Goal: Communication & Community: Share content

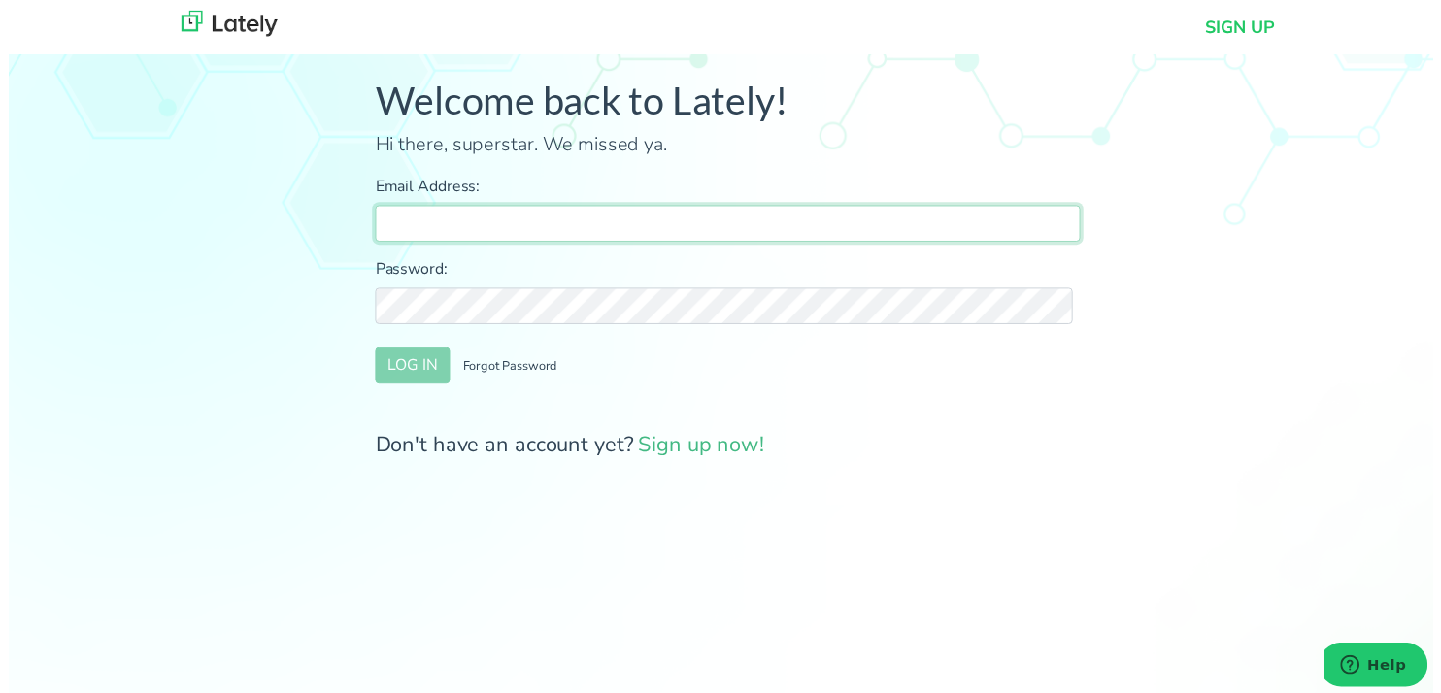
type input "[PERSON_NAME][EMAIL_ADDRESS][DOMAIN_NAME]"
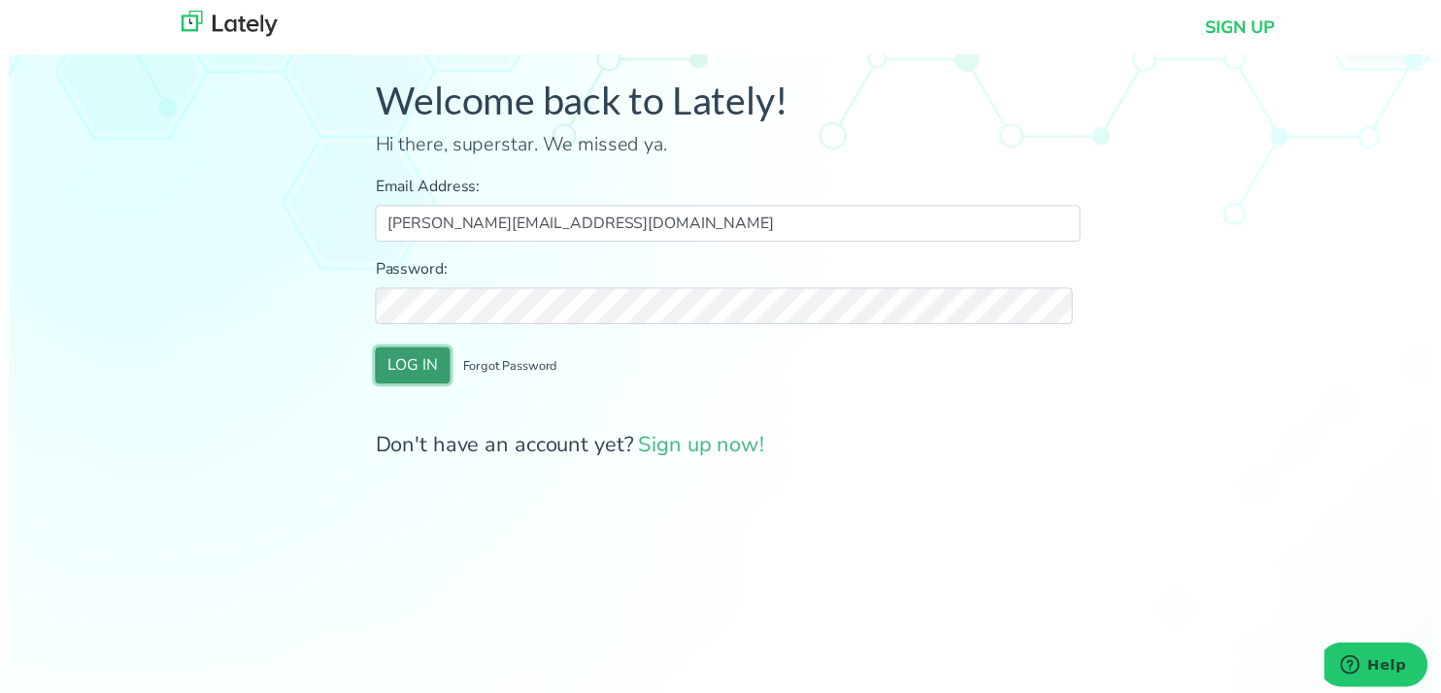
click at [429, 363] on button "LOG IN" at bounding box center [409, 369] width 76 height 37
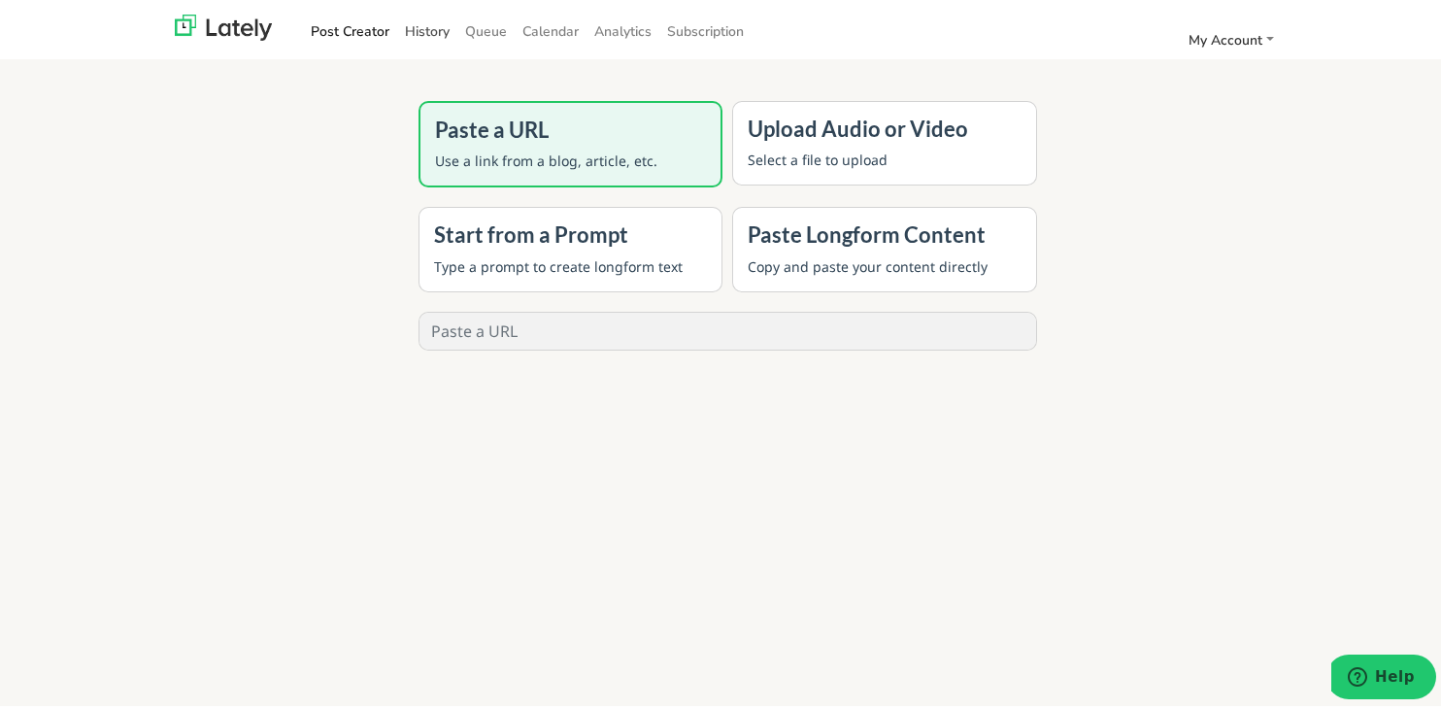
click at [407, 29] on link "History" at bounding box center [427, 28] width 60 height 32
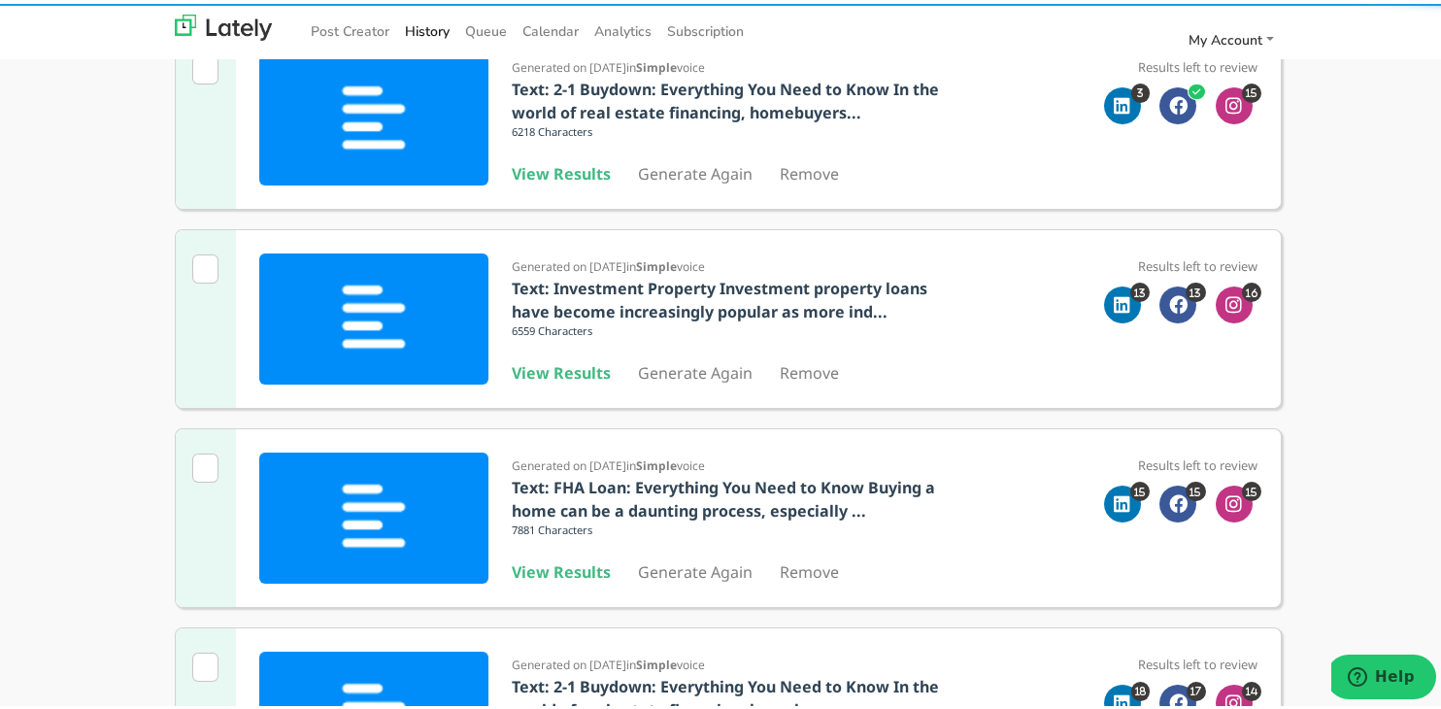
scroll to position [286, 0]
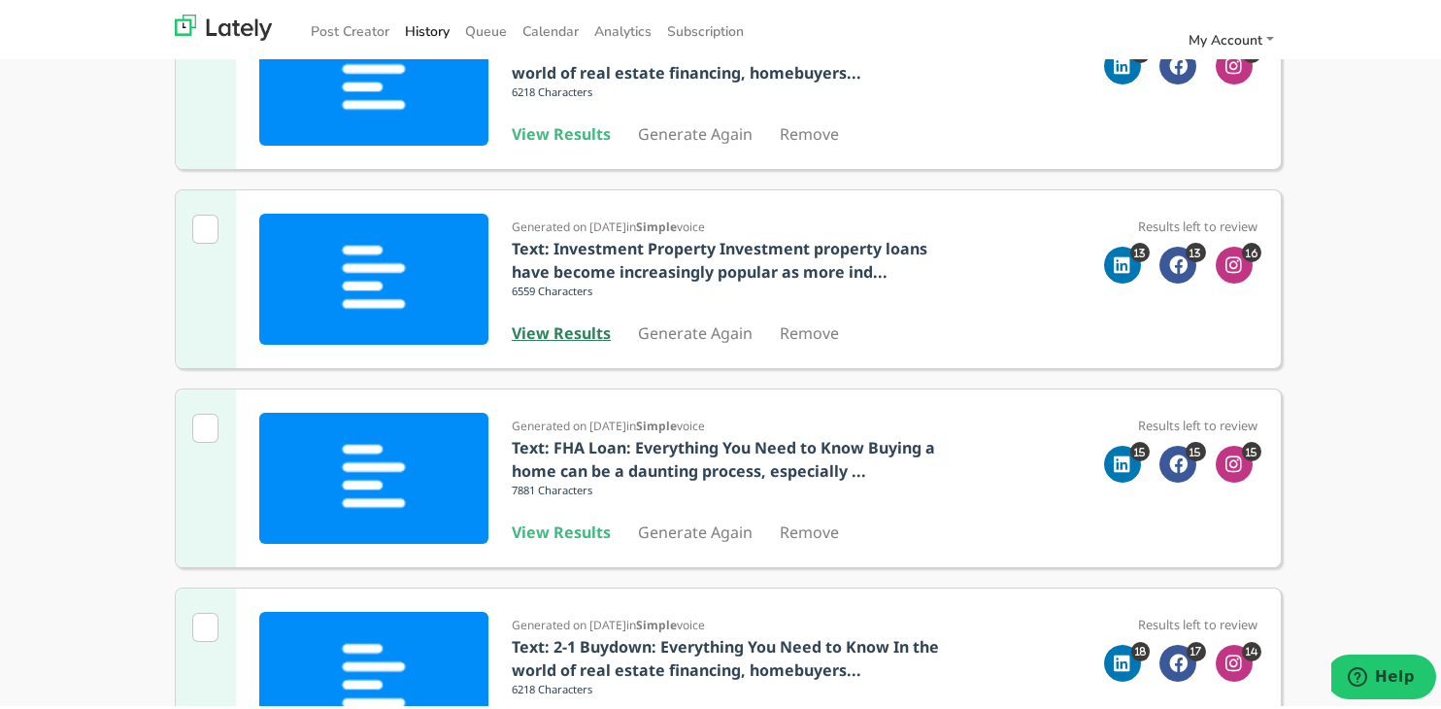
click at [538, 329] on b "View Results" at bounding box center [561, 328] width 99 height 21
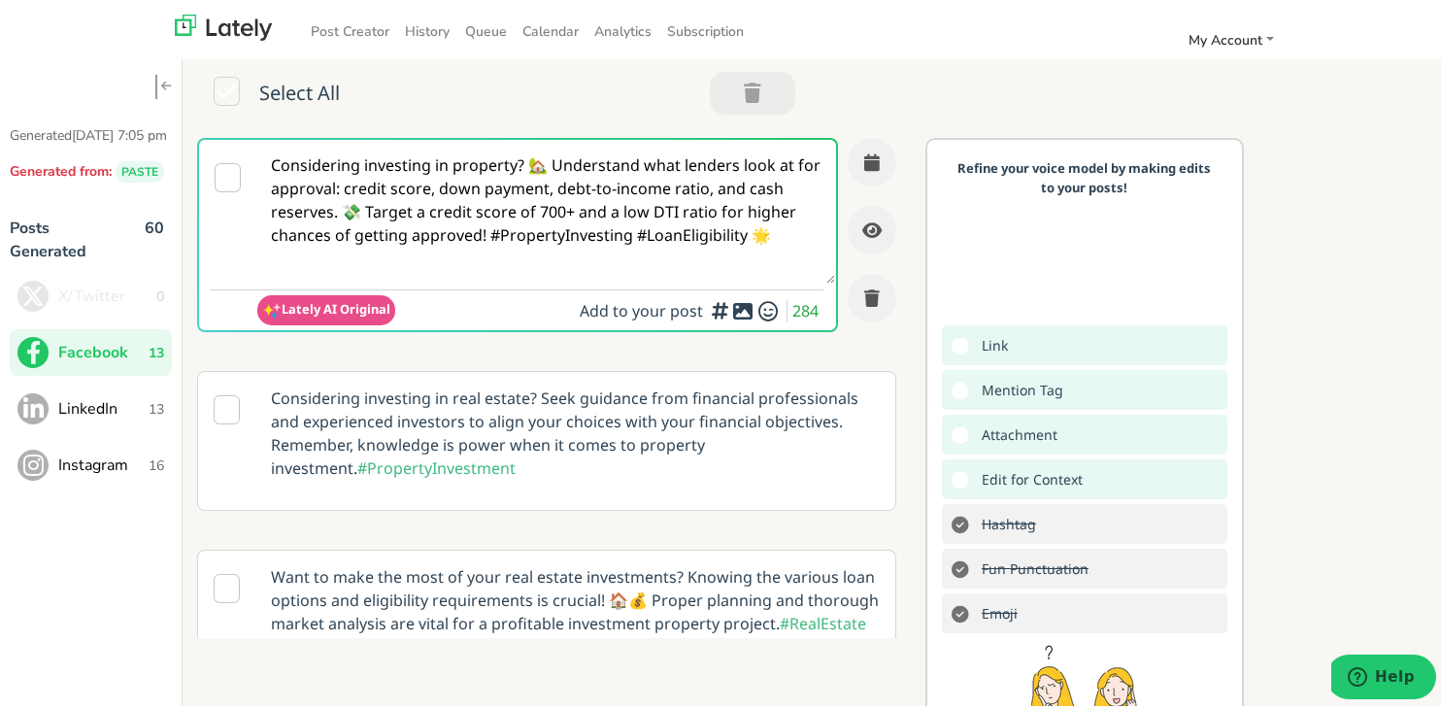
click at [450, 205] on textarea "Considering investing in property? 🏡 Understand what lenders look at for approv…" at bounding box center [546, 208] width 578 height 144
click at [450, 204] on textarea "Considering investing in property? 🏡 Understand what lenders look at for approv…" at bounding box center [546, 208] width 578 height 144
paste textarea "Self-employed in [US_STATE] and unsure where to apply for a home loan without t…"
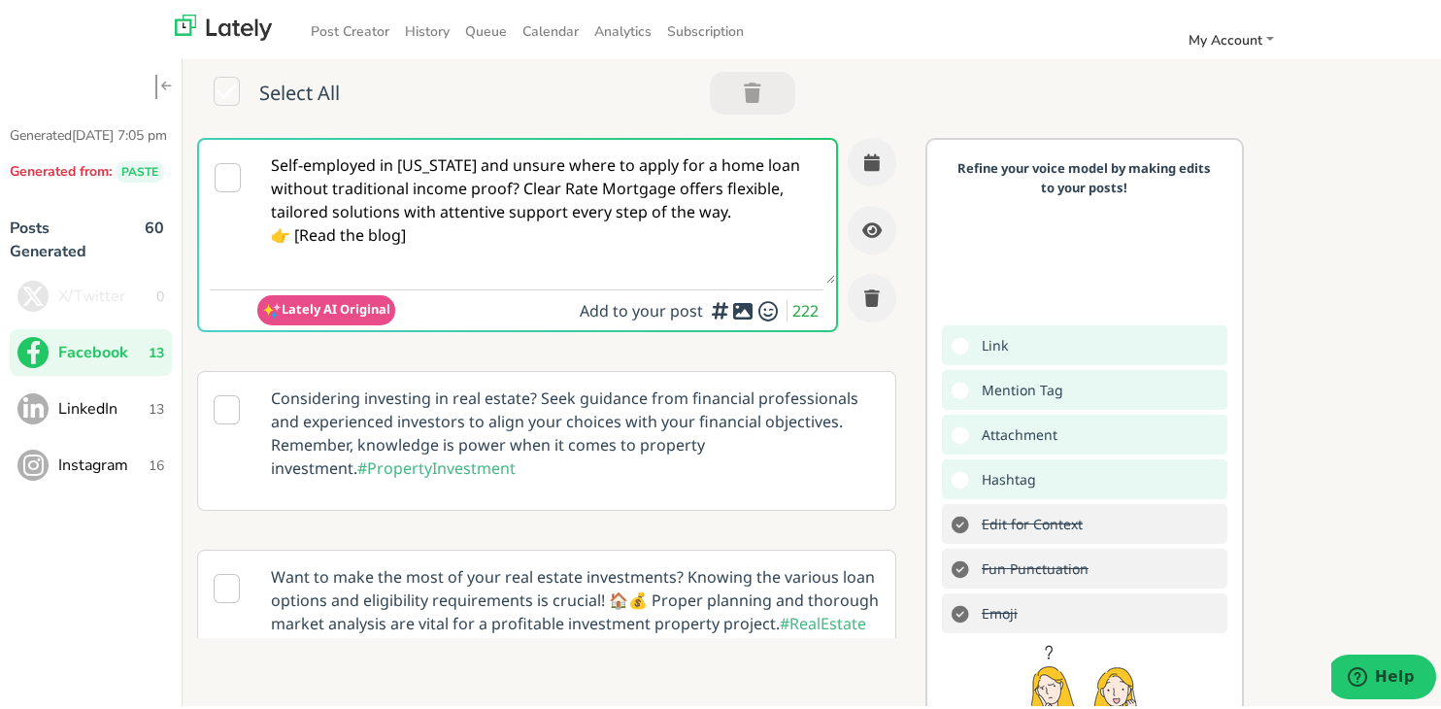
click at [515, 192] on textarea "Self-employed in [US_STATE] and unsure where to apply for a home loan without t…" at bounding box center [546, 208] width 578 height 144
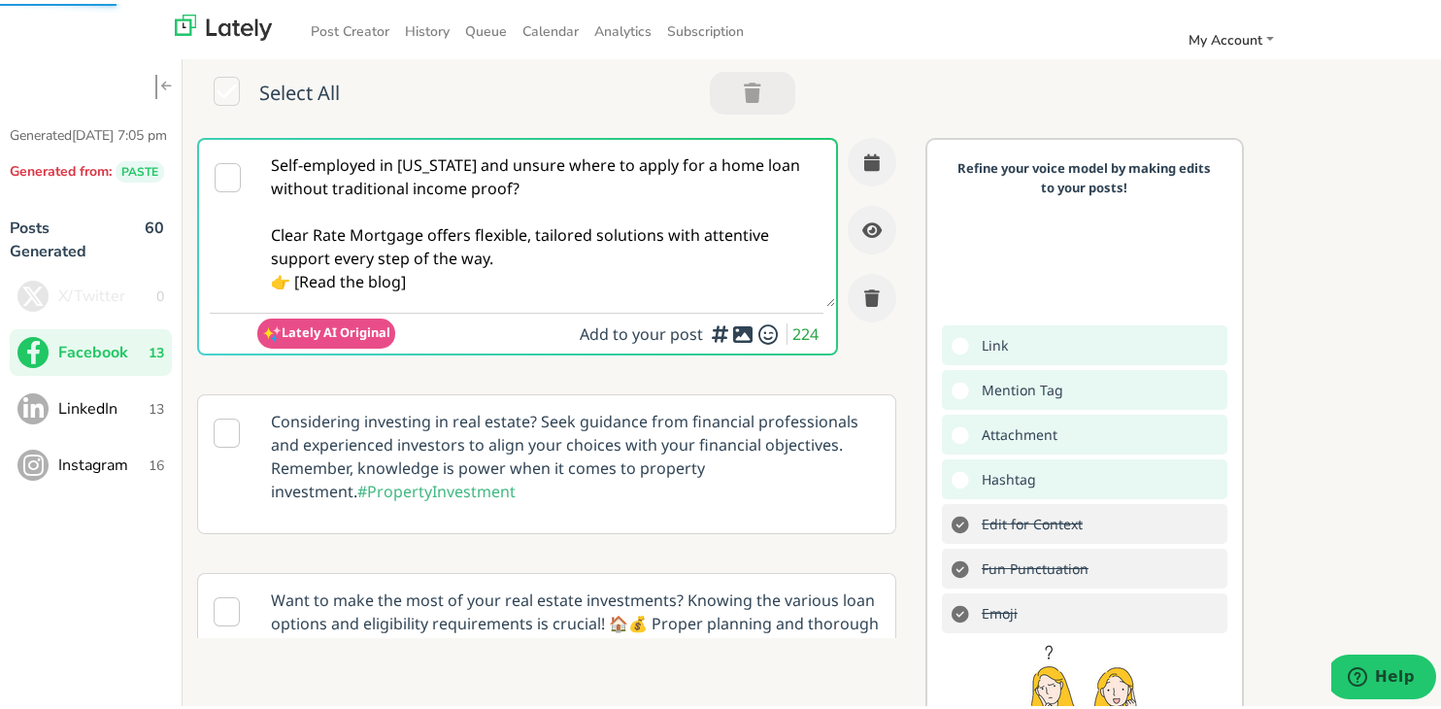
click at [528, 246] on textarea "Self-employed in [US_STATE] and unsure where to apply for a home loan without t…" at bounding box center [546, 219] width 578 height 167
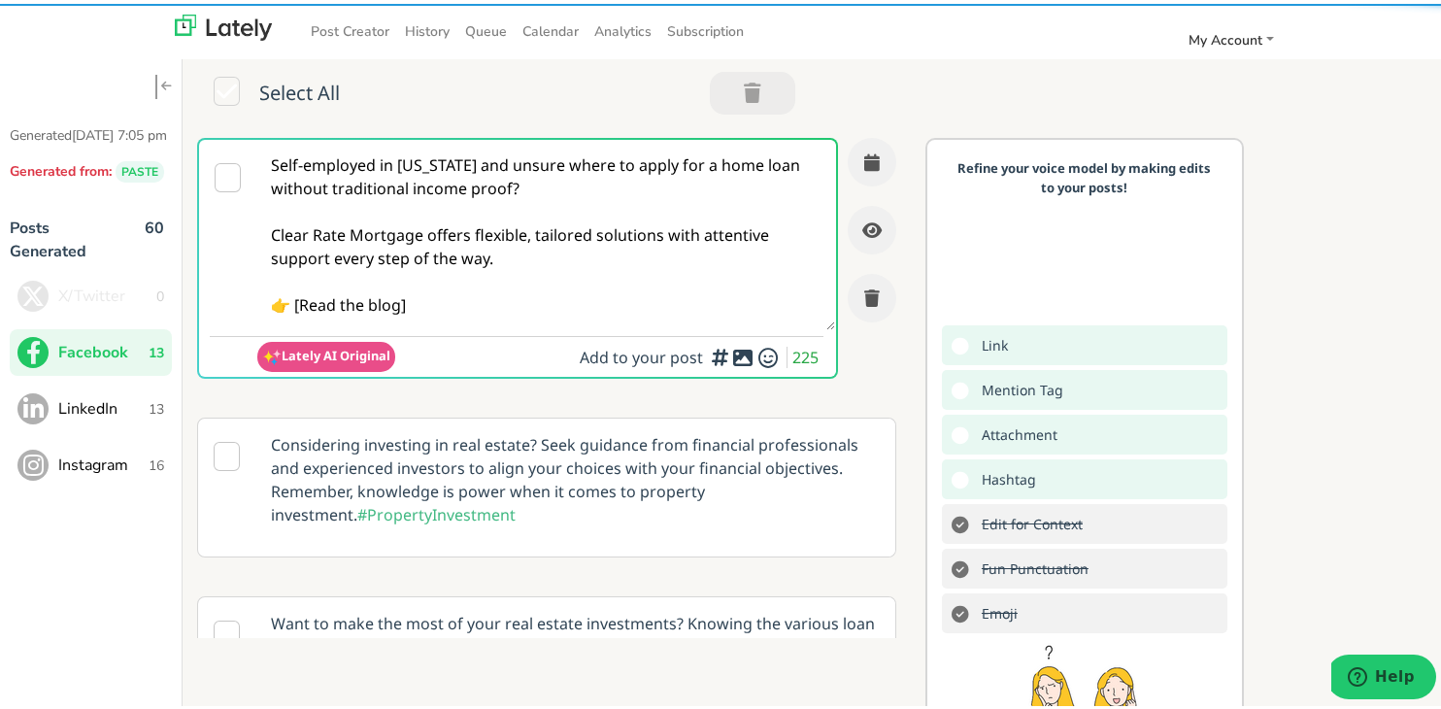
click at [305, 298] on textarea "Self-employed in [US_STATE] and unsure where to apply for a home loan without t…" at bounding box center [546, 231] width 578 height 190
click at [299, 304] on textarea "Self-employed in [US_STATE] and unsure where to apply for a home loan without t…" at bounding box center [546, 231] width 578 height 190
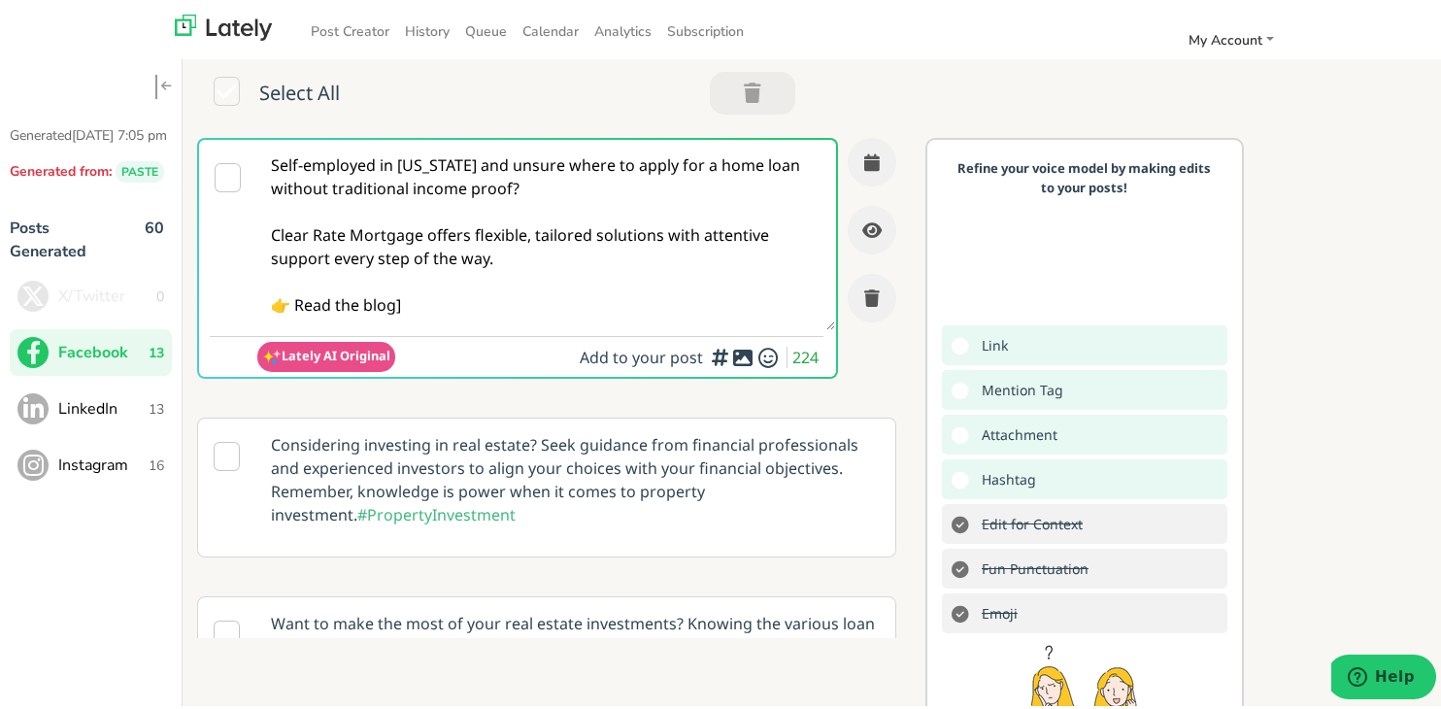
click at [453, 304] on textarea "Self-employed in [US_STATE] and unsure where to apply for a home loan without t…" at bounding box center [546, 231] width 578 height 190
paste textarea "[URL][DOMAIN_NAME][US_STATE]"
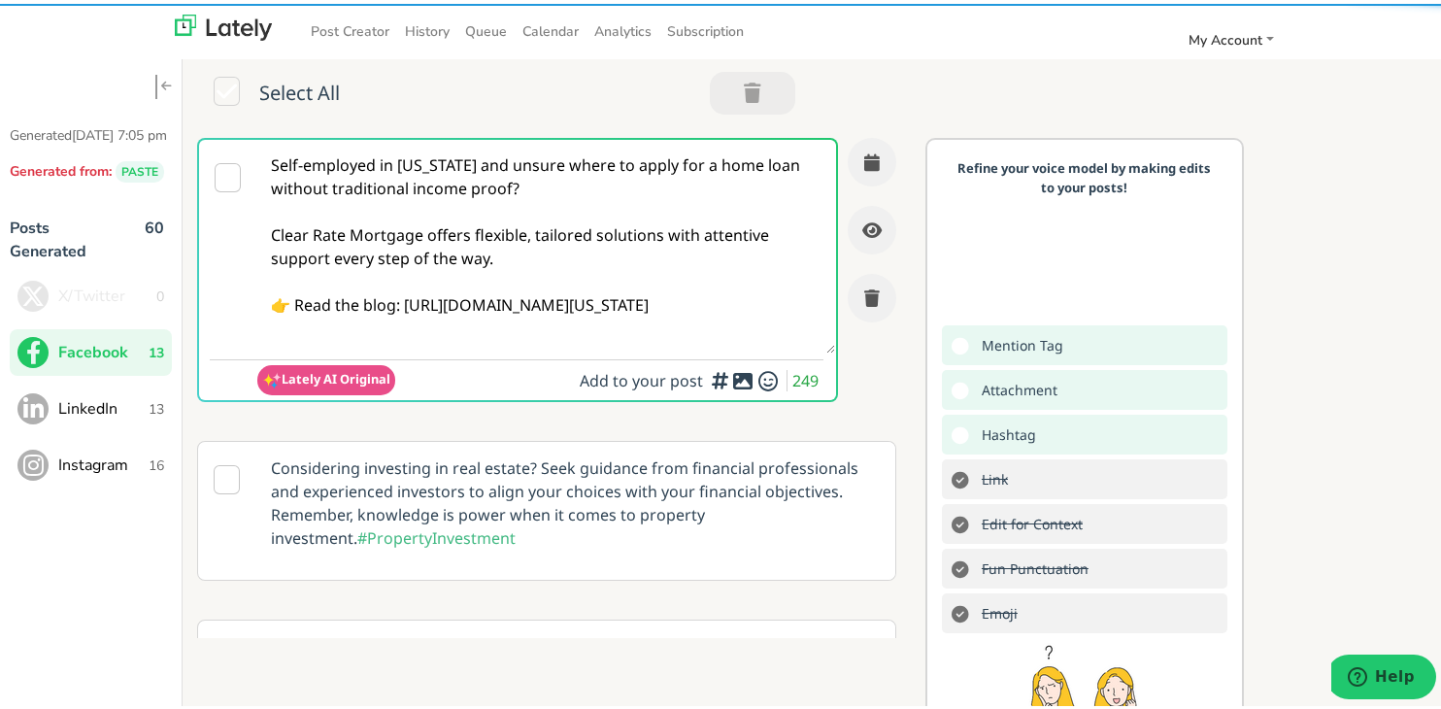
type textarea "Self-employed in [US_STATE] and unsure where to apply for a home loan without t…"
click at [858, 147] on button "button" at bounding box center [871, 158] width 49 height 49
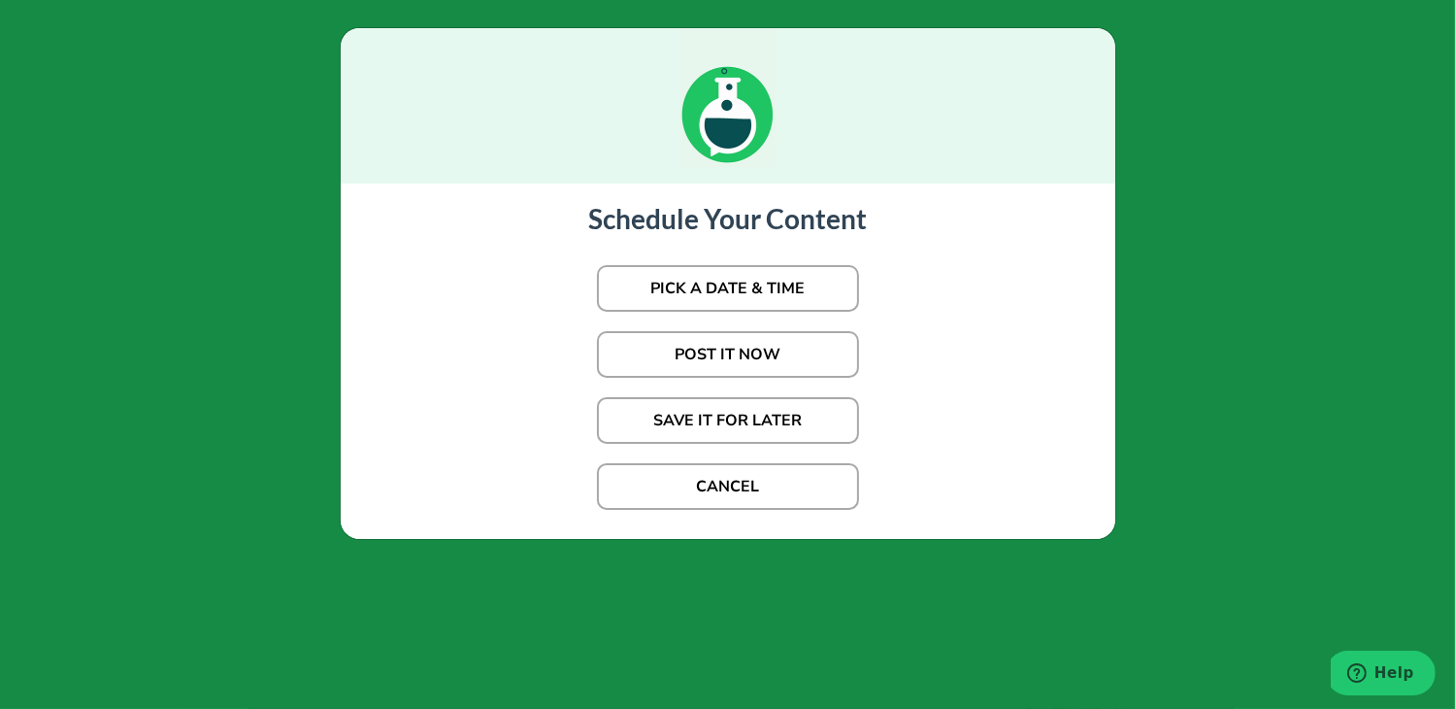
click at [757, 324] on p "POST IT NOW" at bounding box center [728, 354] width 736 height 66
click at [755, 347] on button "POST IT NOW" at bounding box center [728, 354] width 262 height 47
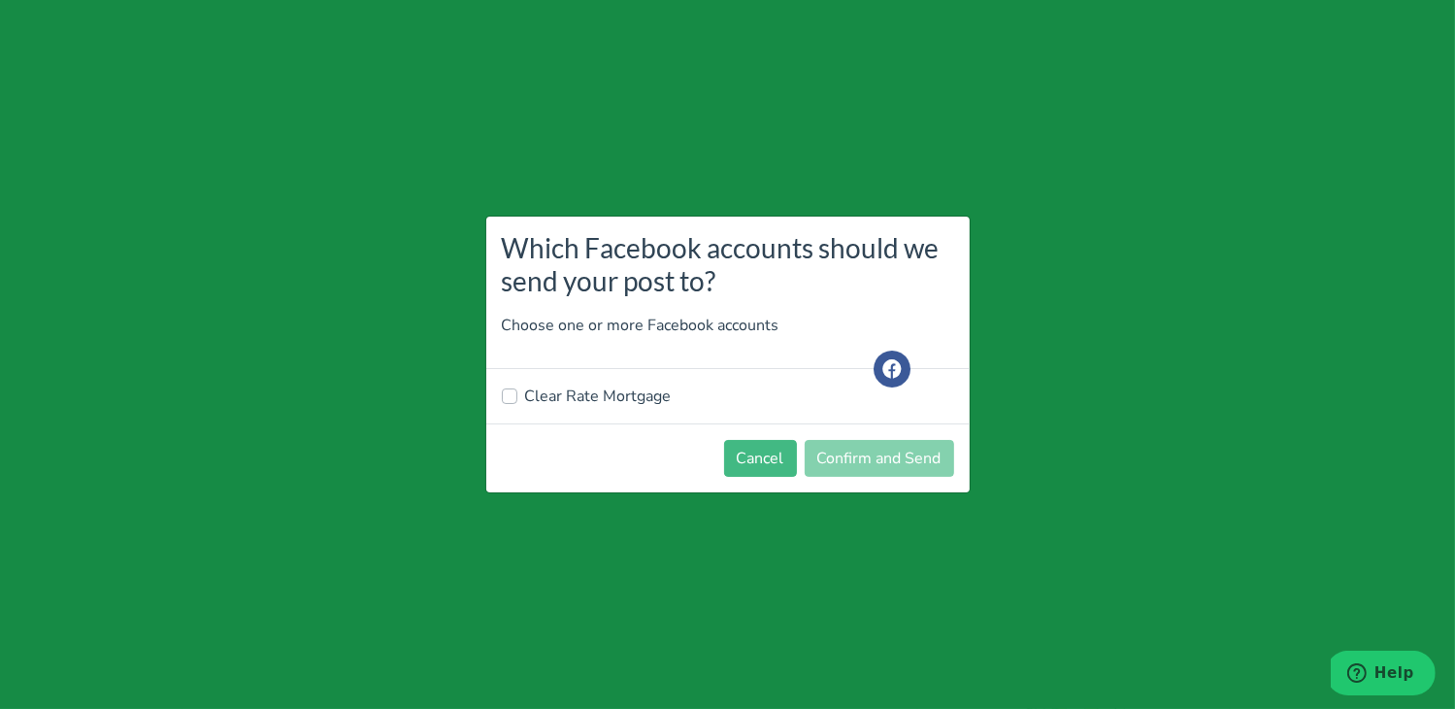
click at [597, 391] on label "Clear Rate Mortgage" at bounding box center [598, 395] width 147 height 23
click at [517, 391] on input "Clear Rate Mortgage" at bounding box center [510, 393] width 16 height 19
checkbox input "true"
click at [850, 468] on button "Confirm and Send" at bounding box center [879, 458] width 149 height 37
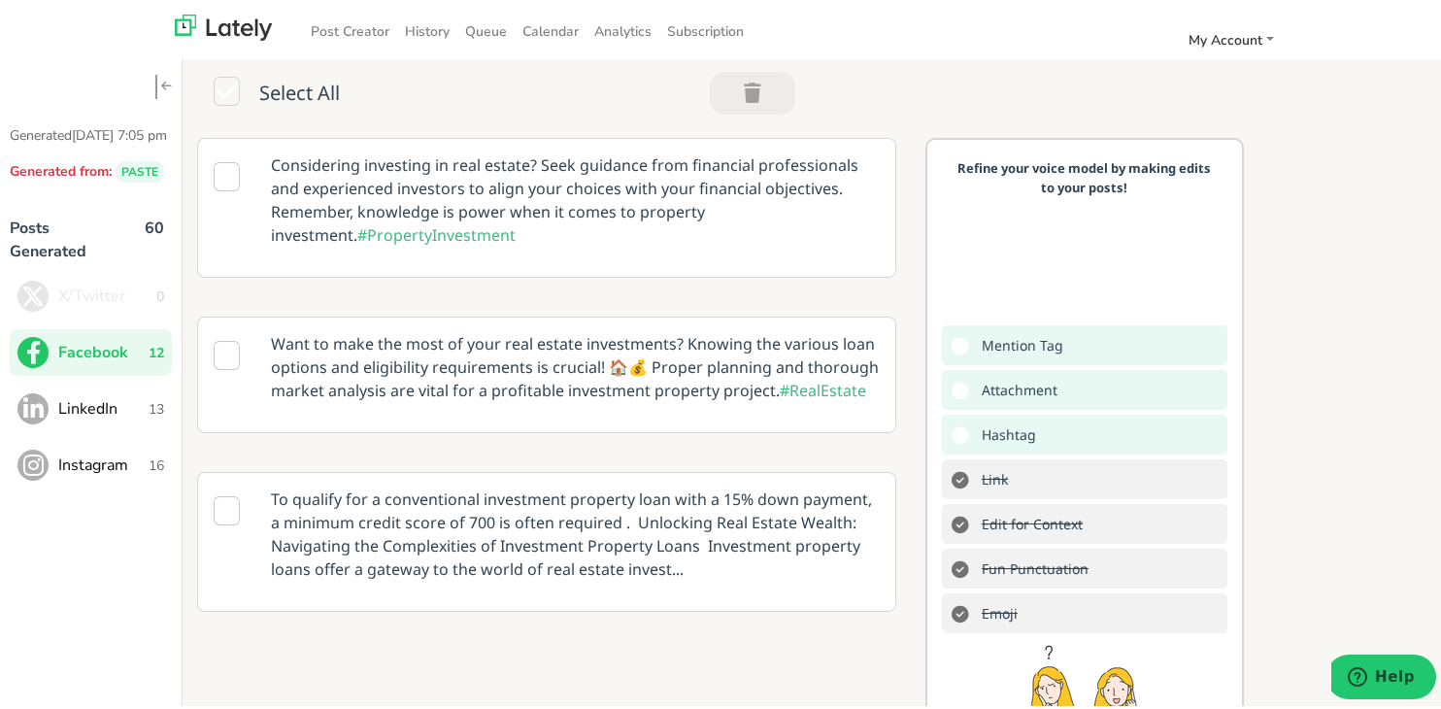
click at [136, 416] on span "LinkedIn" at bounding box center [103, 404] width 90 height 23
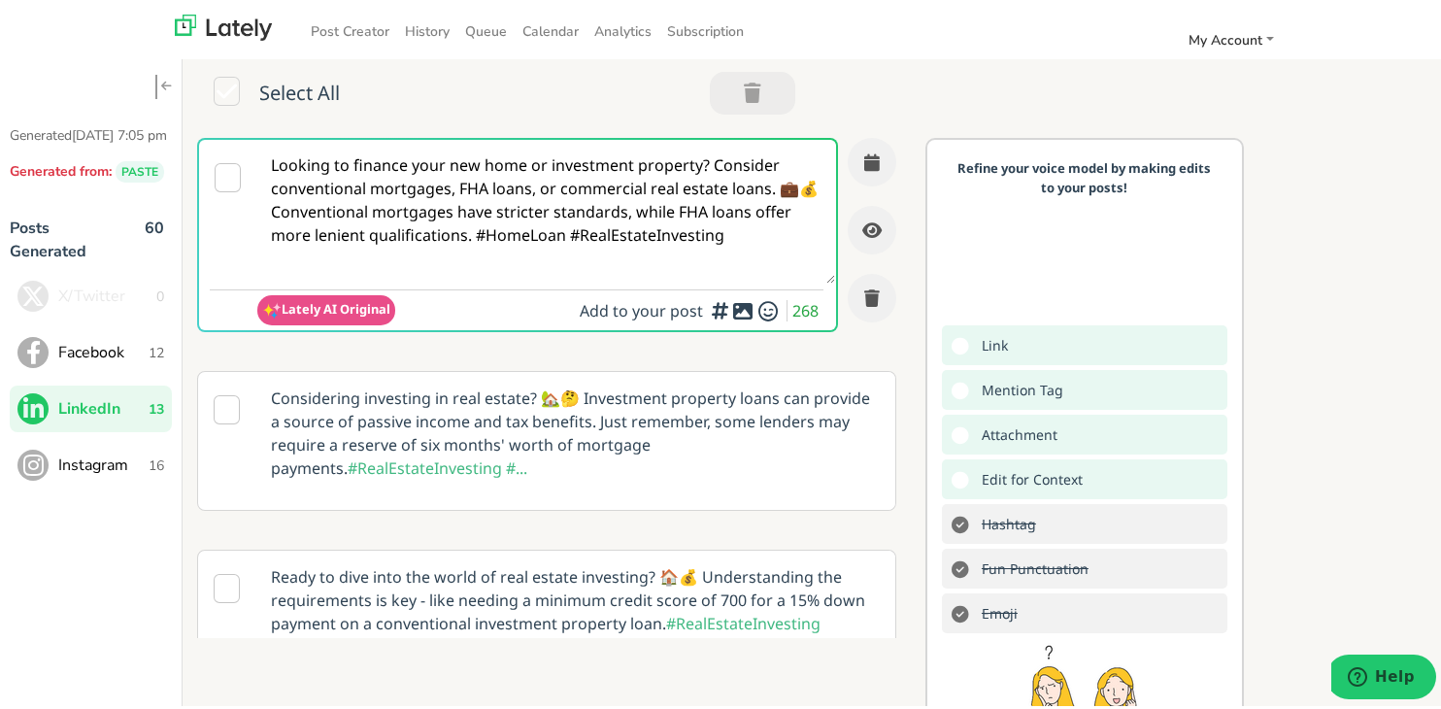
click at [428, 235] on textarea "Looking to finance your new home or investment property? Consider conventional …" at bounding box center [546, 208] width 578 height 144
click at [427, 234] on textarea "Looking to finance your new home or investment property? Consider conventional …" at bounding box center [546, 208] width 578 height 144
paste textarea "Self-employed in [US_STATE]? Clear Rate Mortgage specializes in loans that don’…"
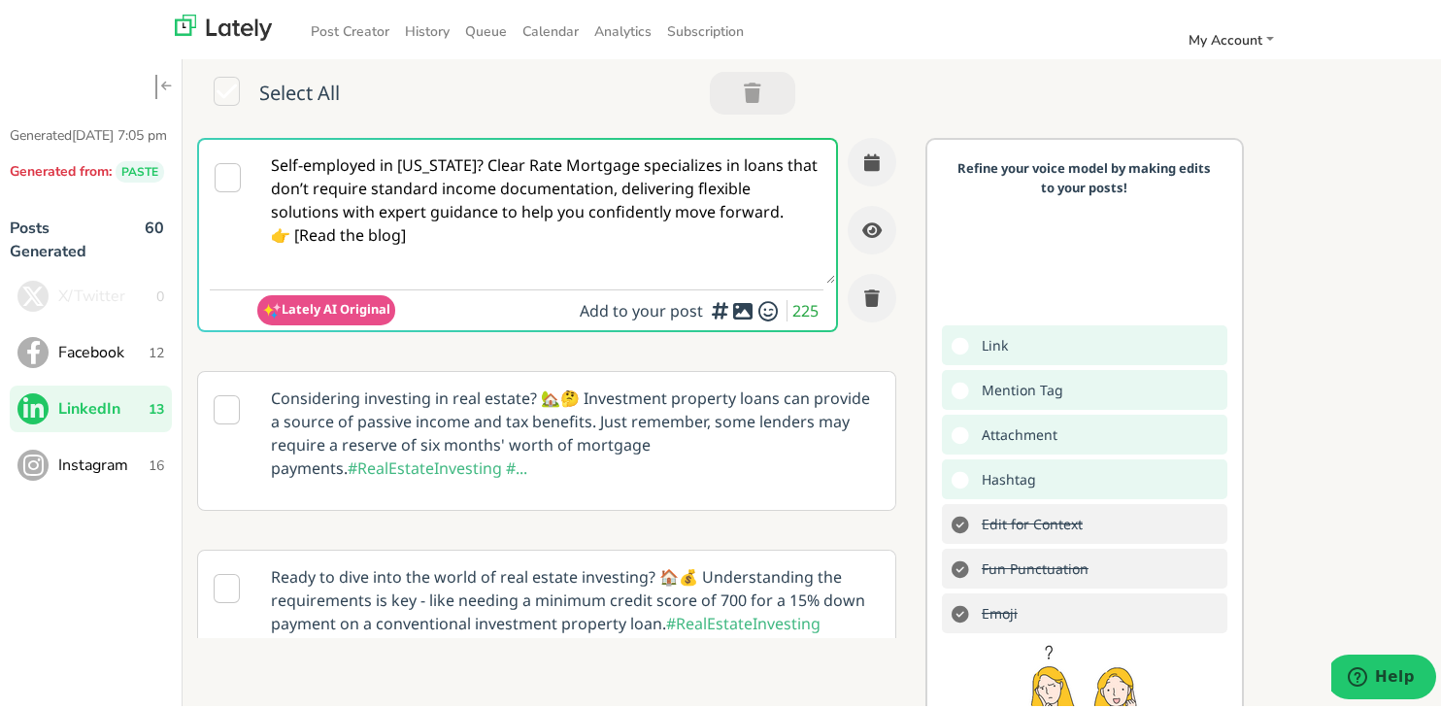
click at [302, 228] on textarea "Self-employed in [US_STATE]? Clear Rate Mortgage specializes in loans that don’…" at bounding box center [546, 208] width 578 height 144
click at [411, 242] on textarea "Self-employed in [US_STATE]? Clear Rate Mortgage specializes in loans that don’…" at bounding box center [546, 208] width 578 height 144
click at [558, 192] on textarea "Self-employed in [US_STATE]? Clear Rate Mortgage specializes in loans that don’…" at bounding box center [546, 208] width 578 height 144
click at [472, 166] on textarea "Self-employed in [US_STATE]? Clear Rate Mortgage specializes in loans that don’…" at bounding box center [546, 208] width 578 height 144
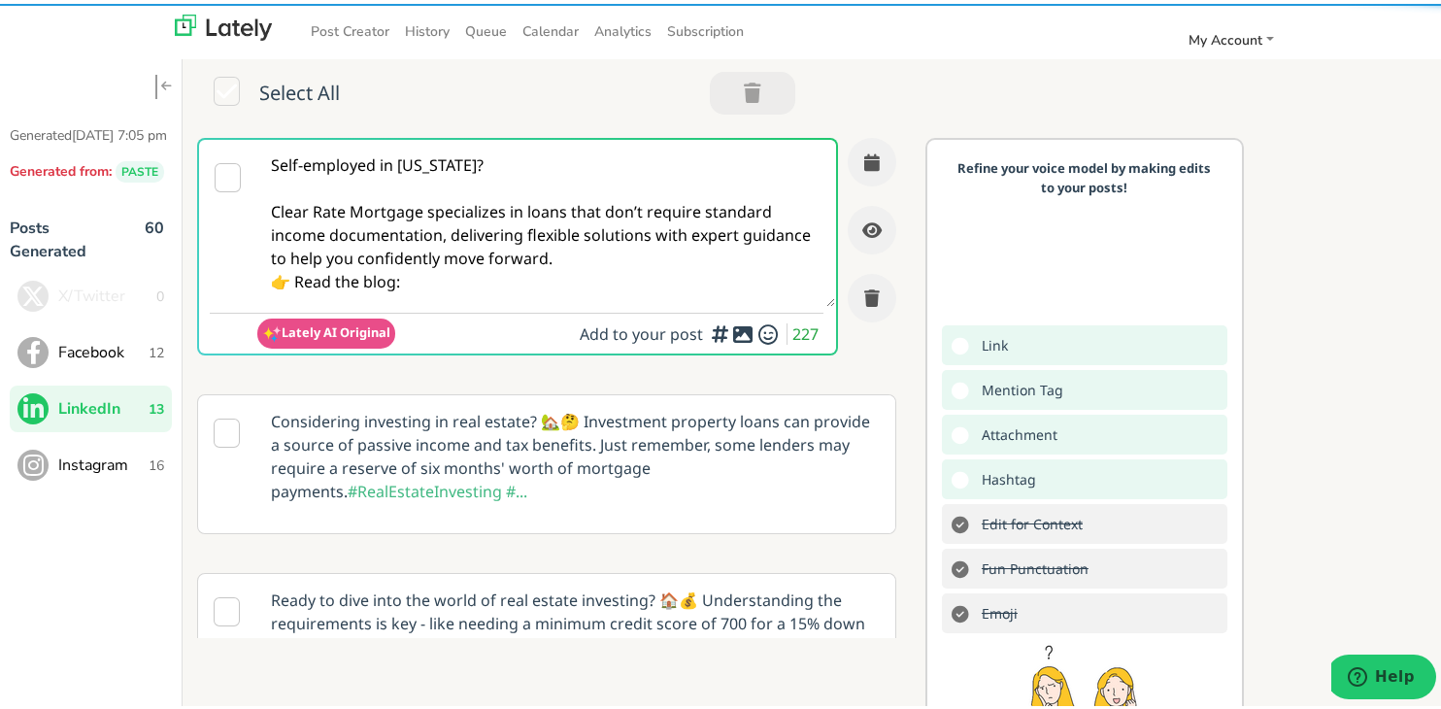
click at [641, 251] on textarea "Self-employed in [US_STATE]? Clear Rate Mortgage specializes in loans that don’…" at bounding box center [546, 219] width 578 height 167
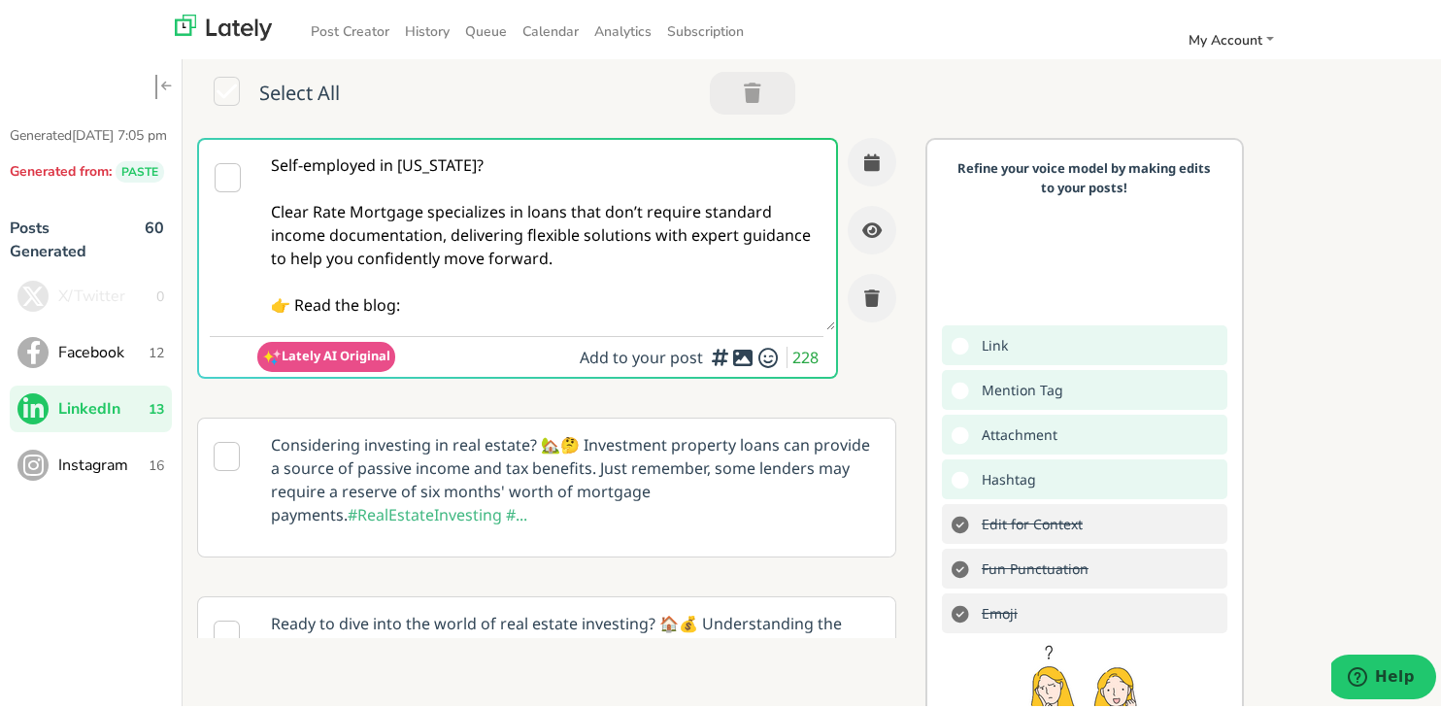
click at [511, 302] on textarea "Self-employed in [US_STATE]? Clear Rate Mortgage specializes in loans that don’…" at bounding box center [546, 231] width 578 height 190
paste textarea "[URL][DOMAIN_NAME][US_STATE]"
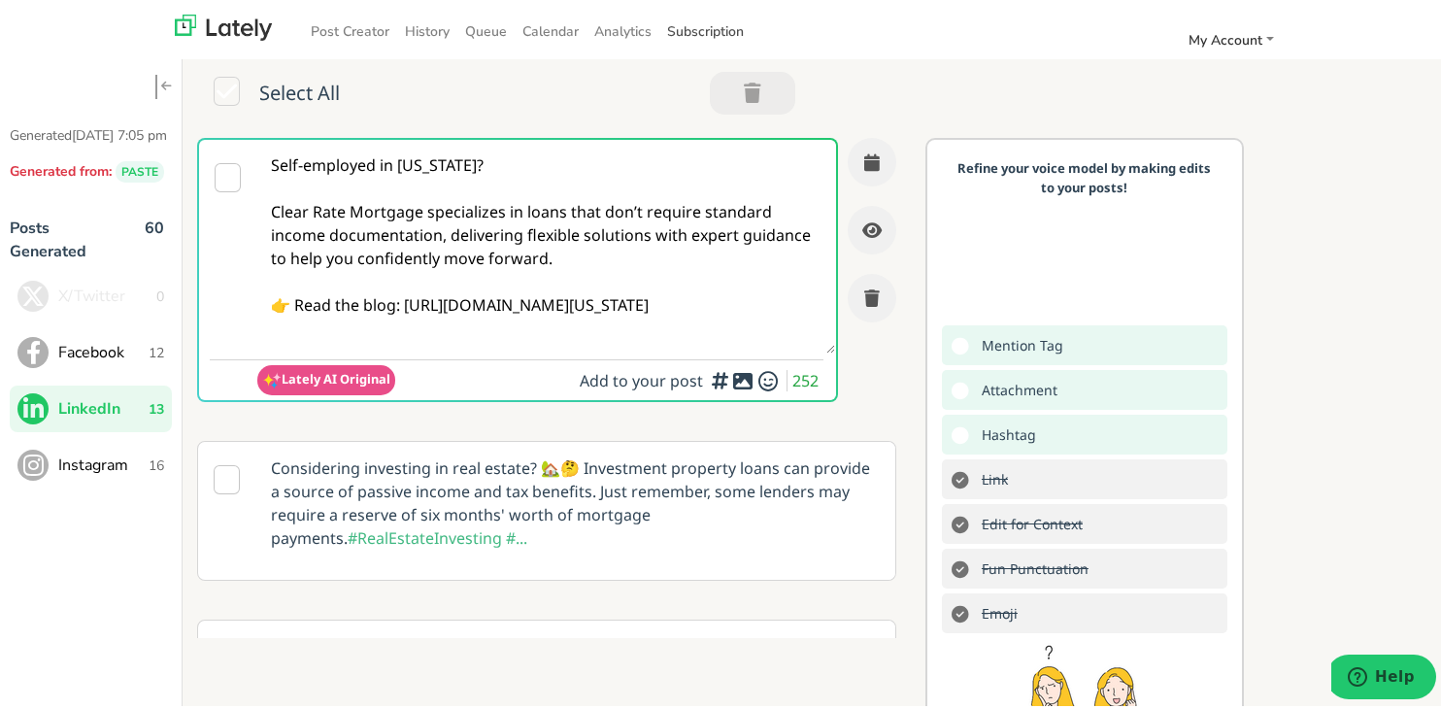
type textarea "Self-employed in [US_STATE]? Clear Rate Mortgage specializes in loans that don’…"
click at [647, 277] on textarea "Self-employed in [US_STATE]? Clear Rate Mortgage specializes in loans that don’…" at bounding box center [546, 243] width 578 height 214
drag, startPoint x: 826, startPoint y: 170, endPoint x: 835, endPoint y: 163, distance: 11.1
click at [847, 163] on button "button" at bounding box center [871, 158] width 49 height 49
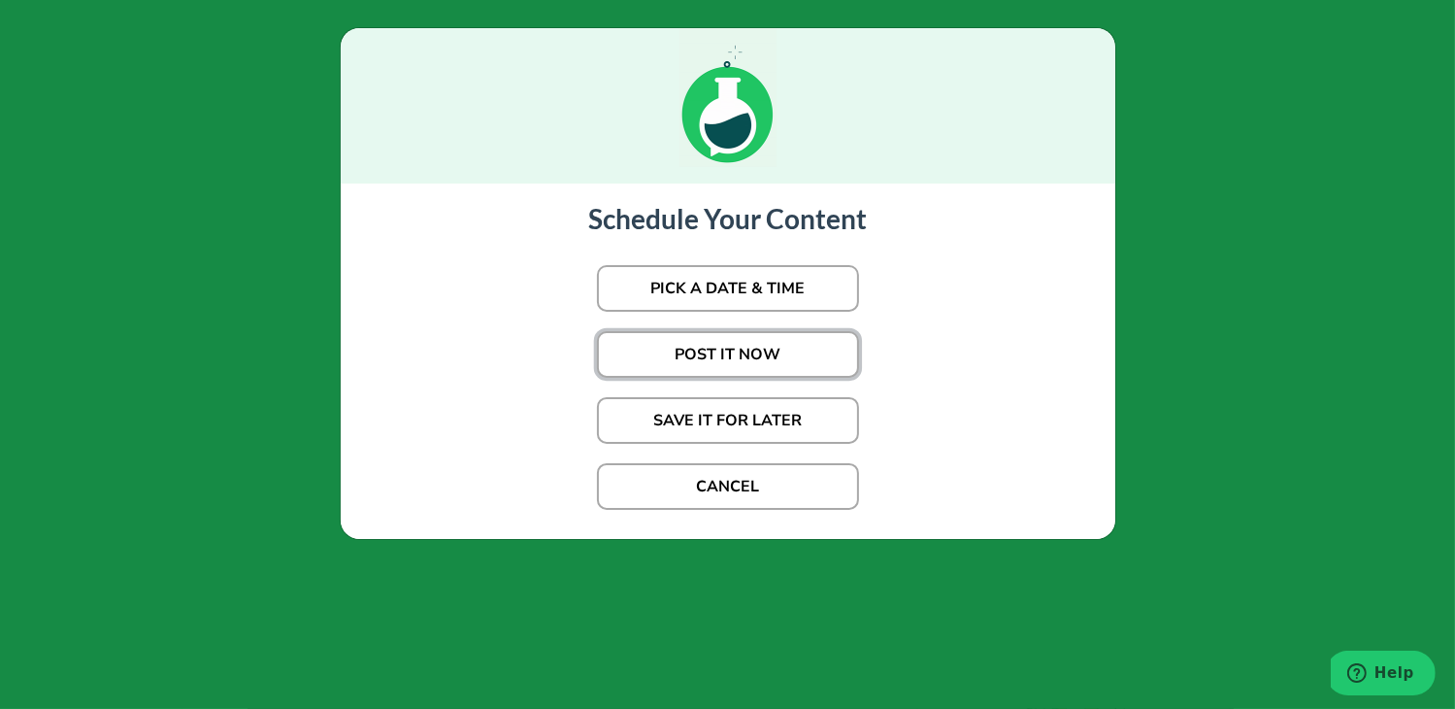
click at [746, 356] on button "POST IT NOW" at bounding box center [728, 354] width 262 height 47
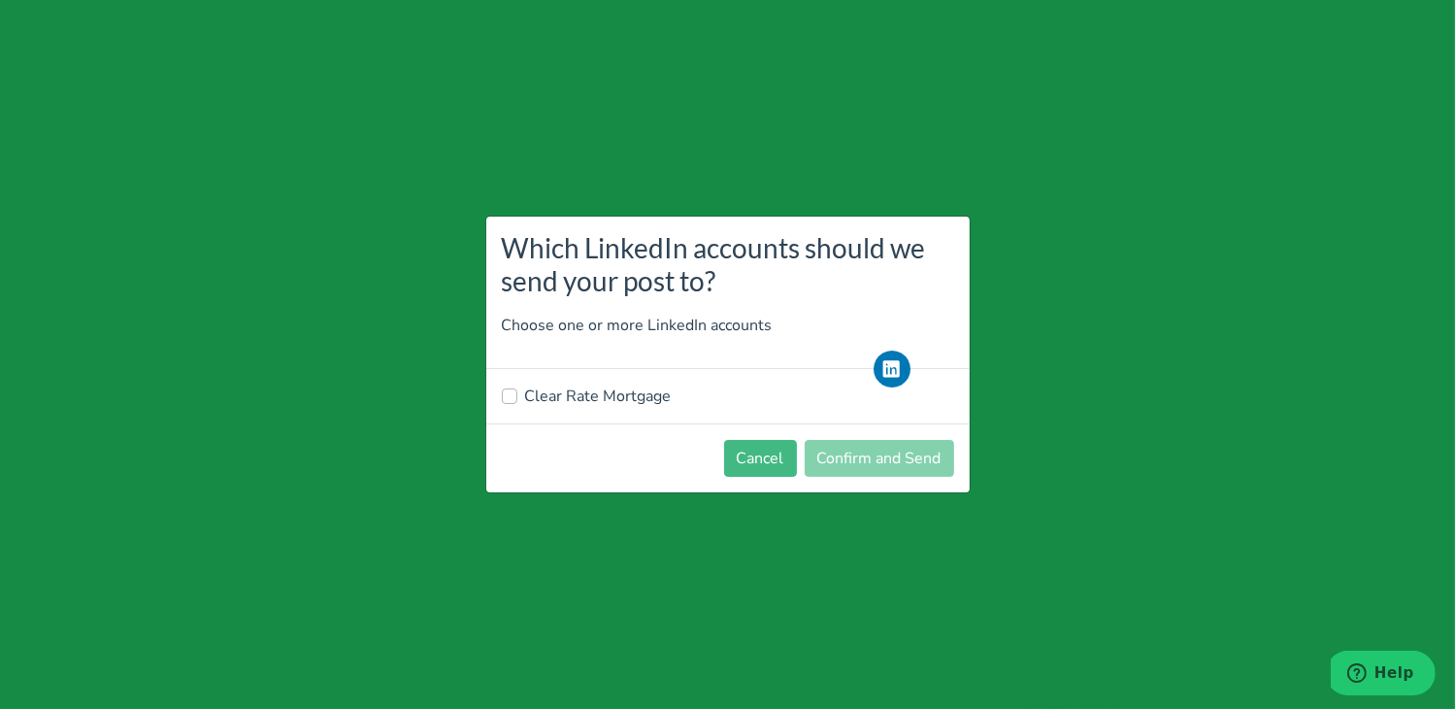
click at [629, 397] on label "Clear Rate Mortgage" at bounding box center [598, 395] width 147 height 23
click at [517, 397] on input "Clear Rate Mortgage" at bounding box center [510, 393] width 16 height 19
checkbox input "true"
click at [842, 453] on button "Confirm and Send" at bounding box center [879, 458] width 149 height 37
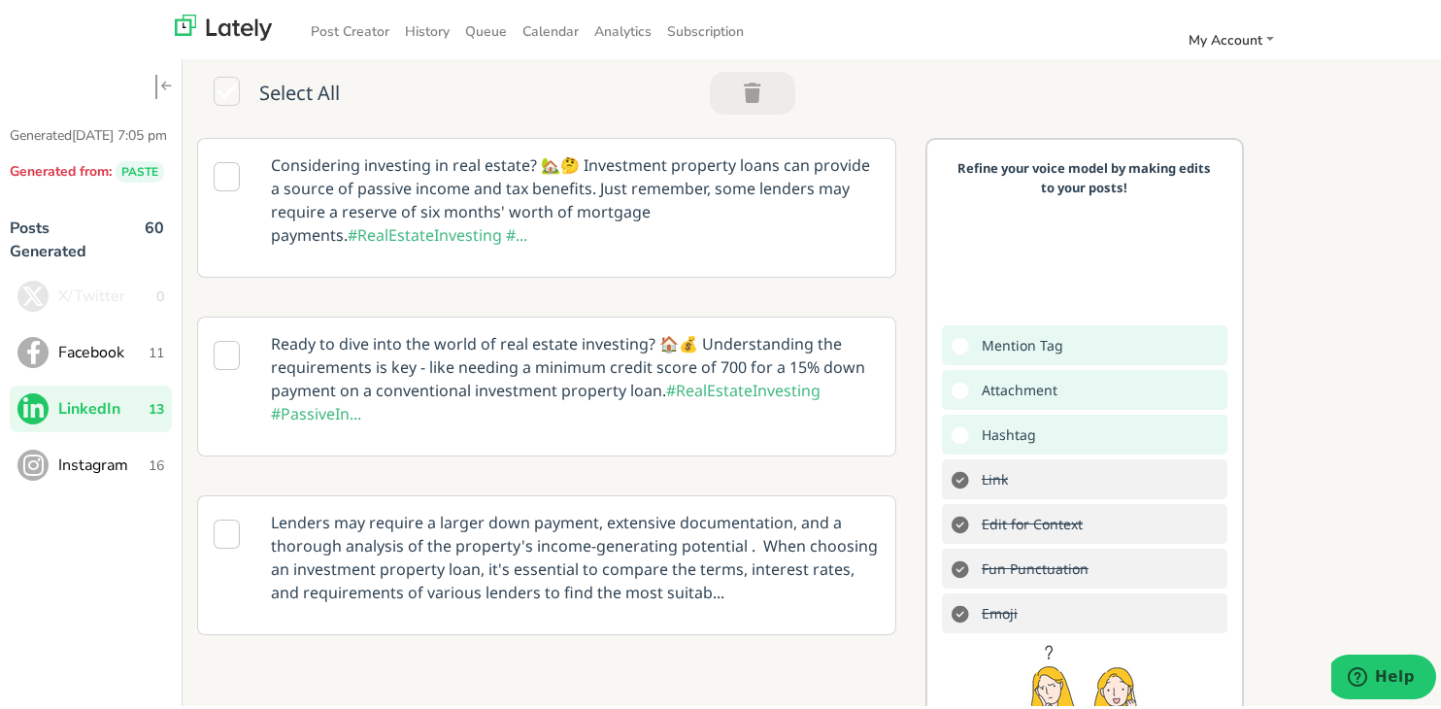
click at [130, 360] on span "Facebook" at bounding box center [103, 348] width 90 height 23
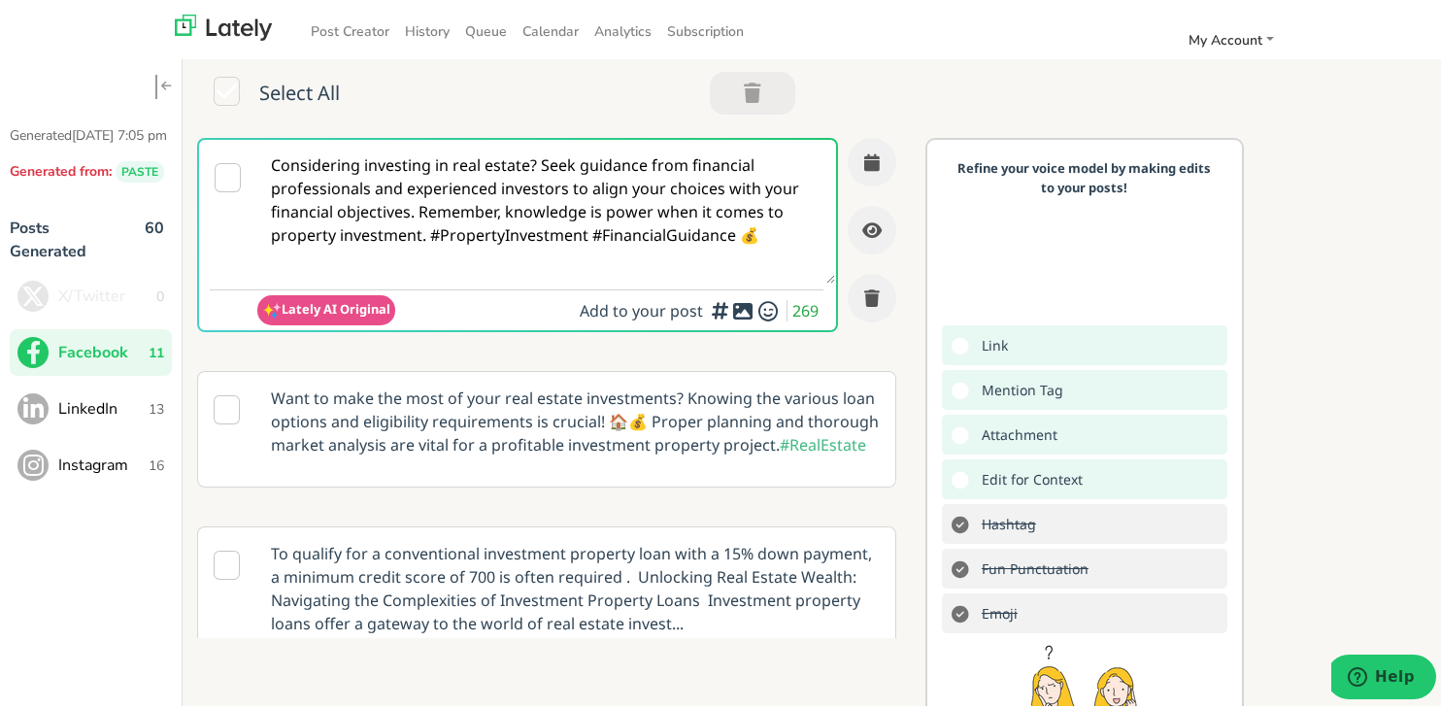
click at [567, 210] on textarea "Considering investing in real estate? Seek guidance from financial professional…" at bounding box center [546, 208] width 578 height 144
paste textarea "Self-employed in [US_STATE] and wondering how to secure a home loan without tra…"
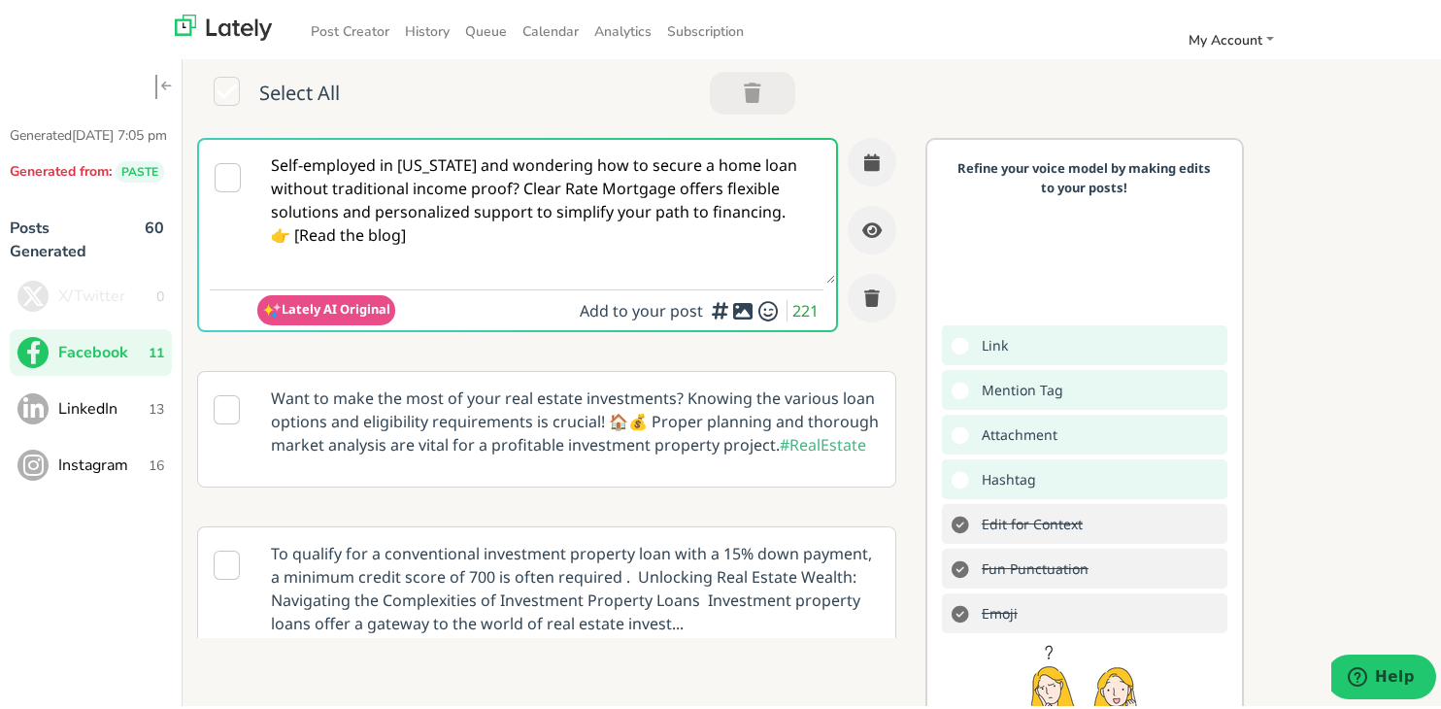
click at [526, 184] on textarea "Self-employed in [US_STATE] and wondering how to secure a home loan without tra…" at bounding box center [546, 208] width 578 height 144
click at [518, 191] on textarea "Self-employed in [US_STATE] and wondering how to secure a home loan without tra…" at bounding box center [546, 208] width 578 height 144
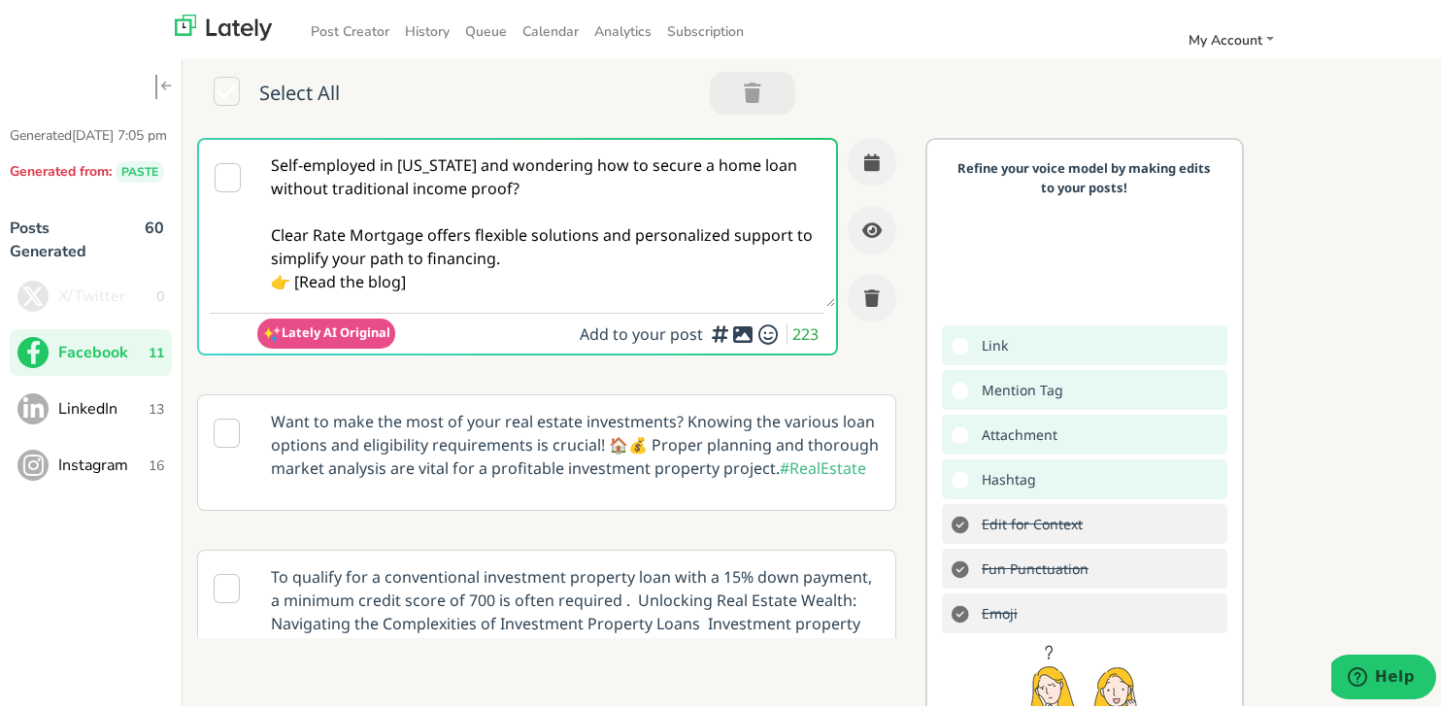
click at [598, 238] on textarea "Self-employed in [US_STATE] and wondering how to secure a home loan without tra…" at bounding box center [546, 219] width 578 height 167
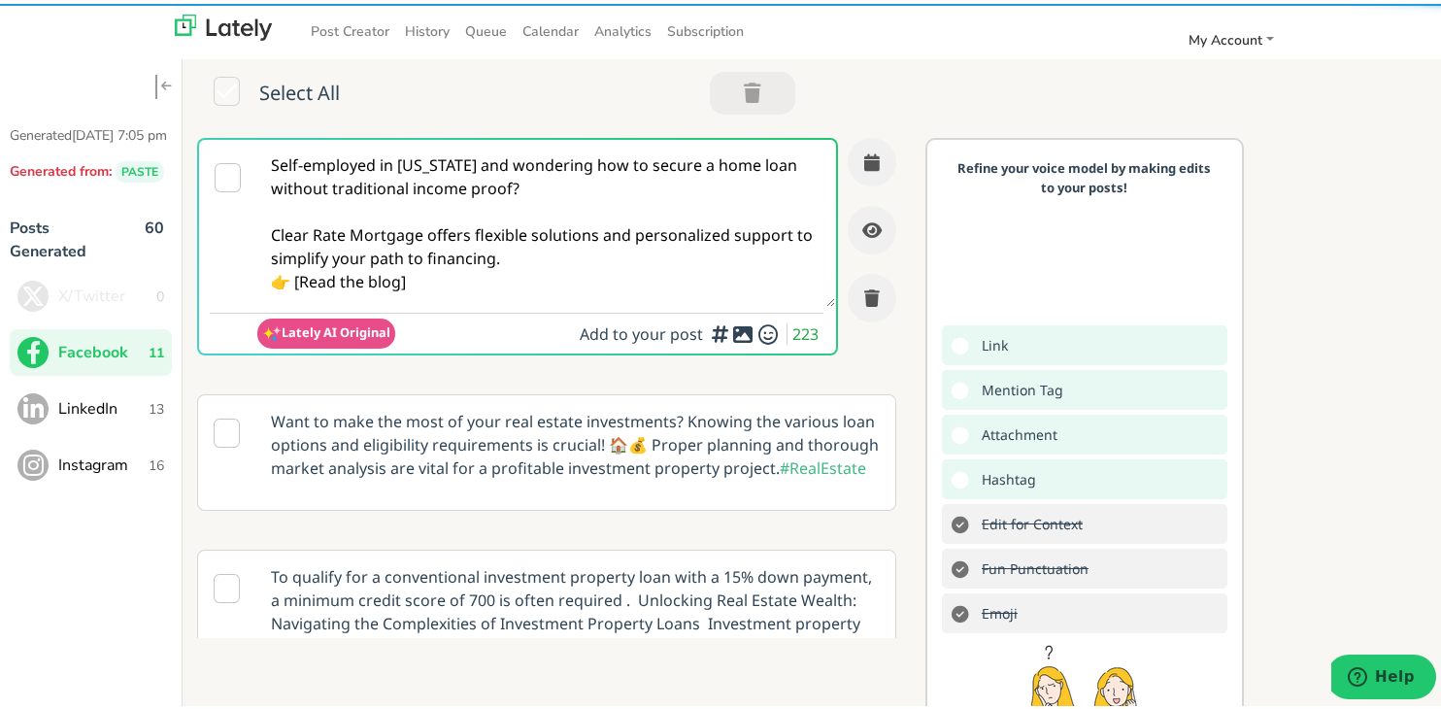
click at [573, 261] on textarea "Self-employed in [US_STATE] and wondering how to secure a home loan without tra…" at bounding box center [546, 219] width 578 height 167
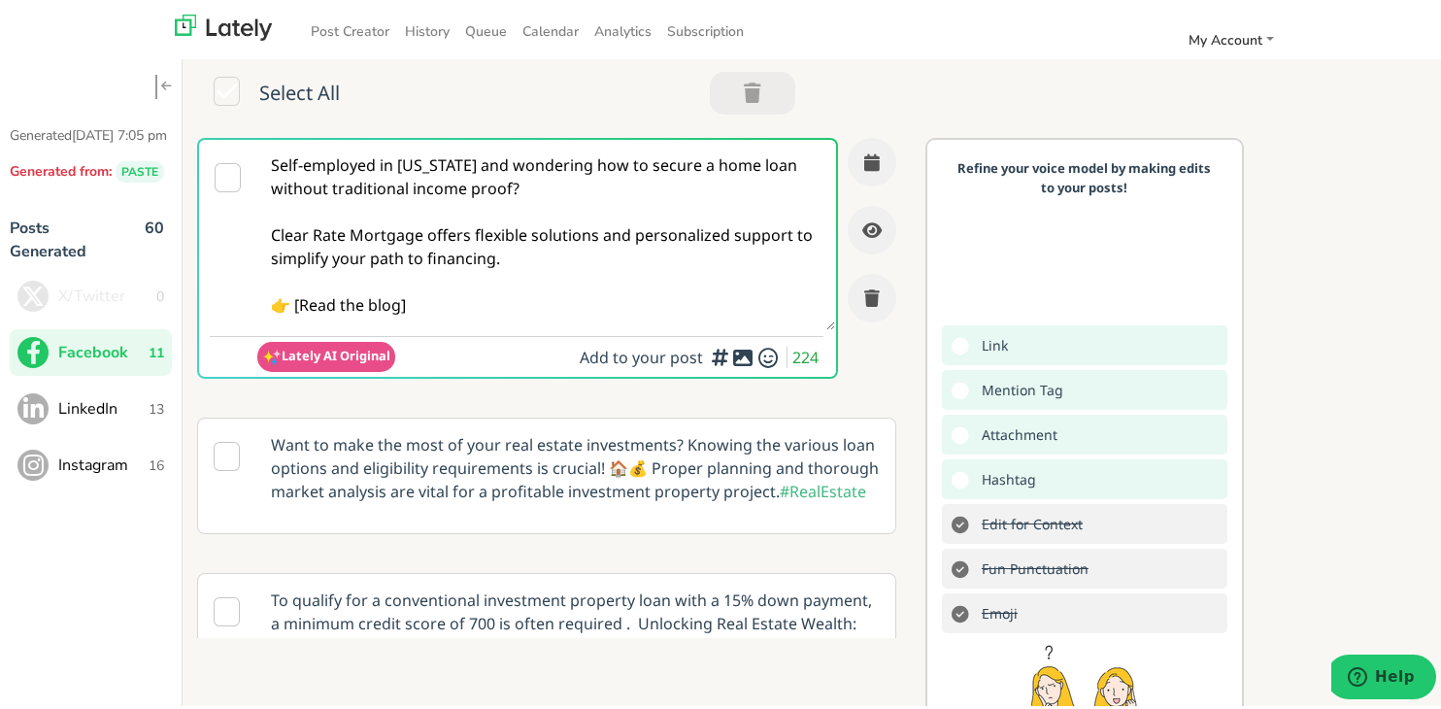
click at [480, 298] on textarea "Self-employed in [US_STATE] and wondering how to secure a home loan without tra…" at bounding box center [546, 231] width 578 height 190
click at [303, 304] on textarea "Self-employed in [US_STATE] and wondering how to secure a home loan without tra…" at bounding box center [546, 231] width 578 height 190
click at [458, 321] on textarea "Self-employed in [US_STATE] and wondering how to secure a home loan without tra…" at bounding box center [546, 231] width 578 height 190
paste textarea "[URL][DOMAIN_NAME][US_STATE]"
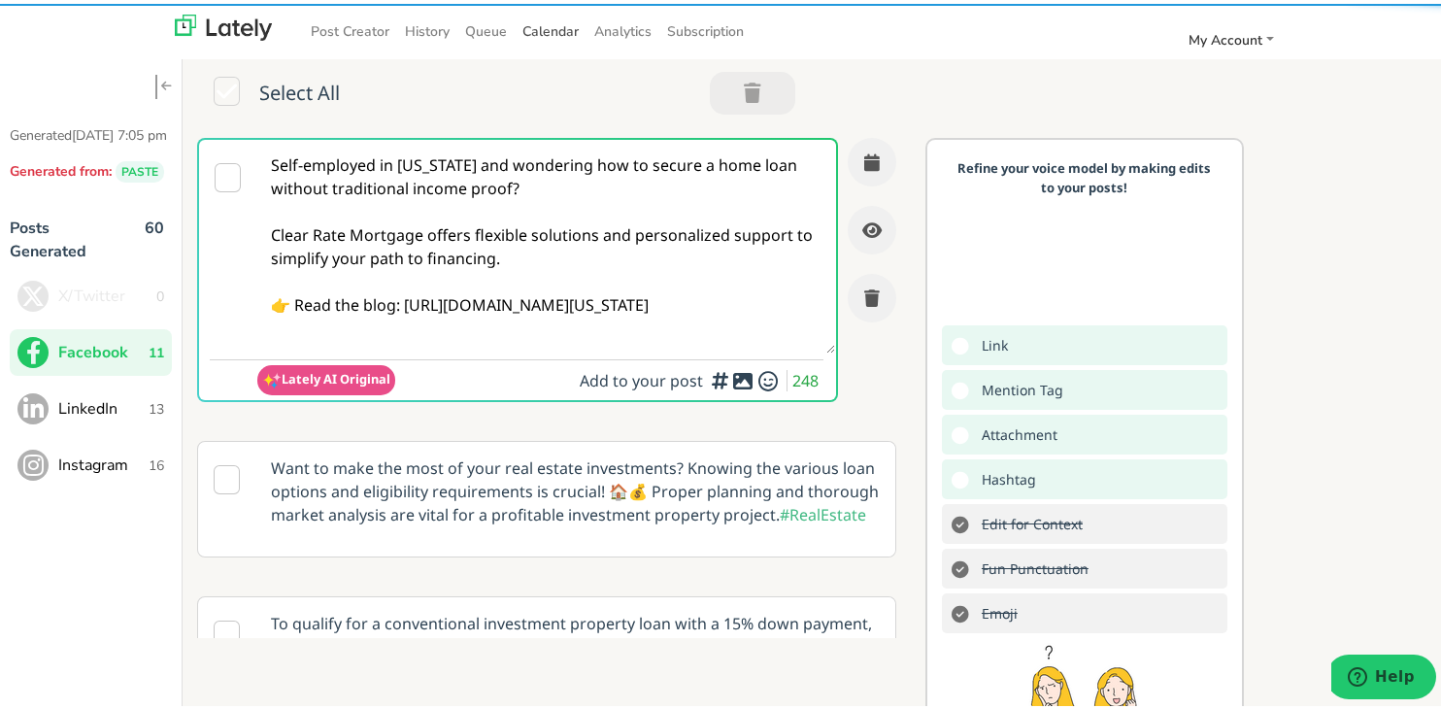
type textarea "Self-employed in [US_STATE] and wondering how to secure a home loan without tra…"
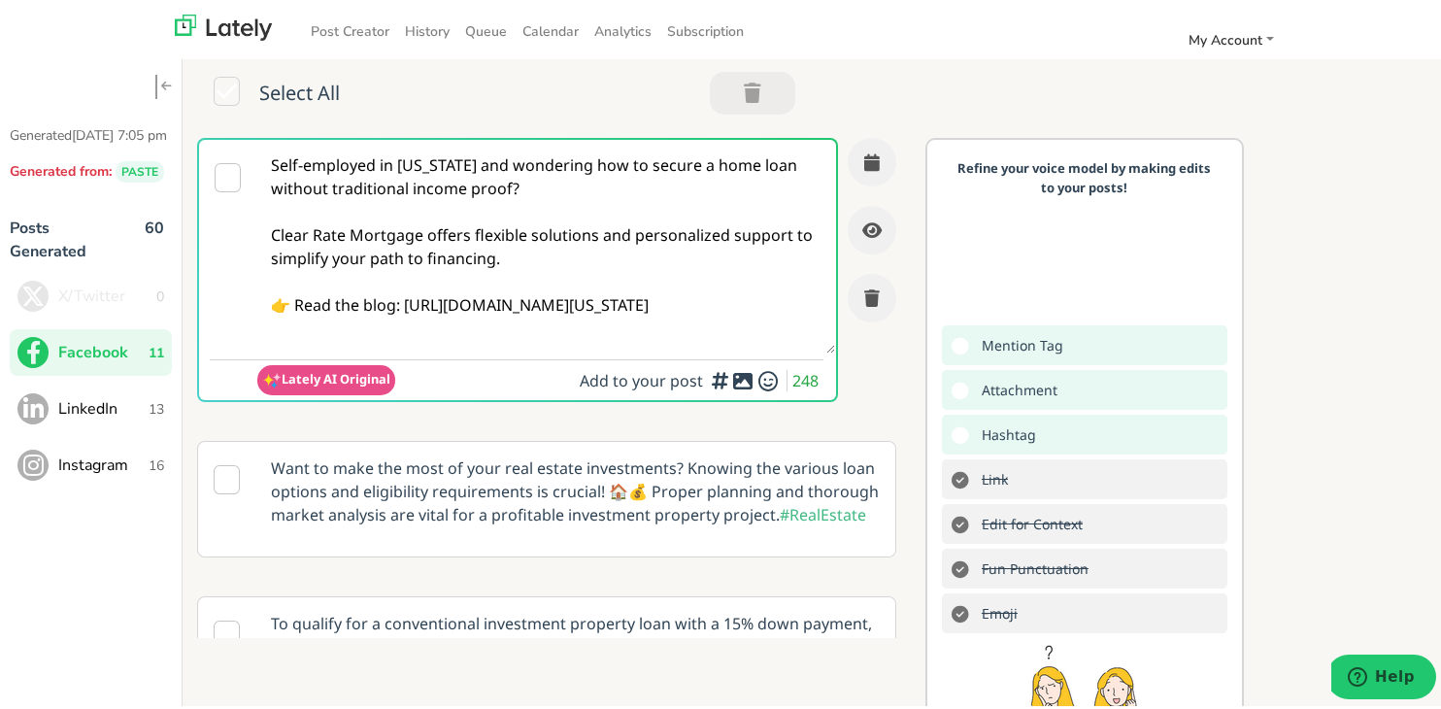
click at [525, 284] on textarea "Self-employed in [US_STATE] and wondering how to secure a home loan without tra…" at bounding box center [546, 243] width 578 height 214
click at [864, 160] on icon "button" at bounding box center [872, 157] width 16 height 17
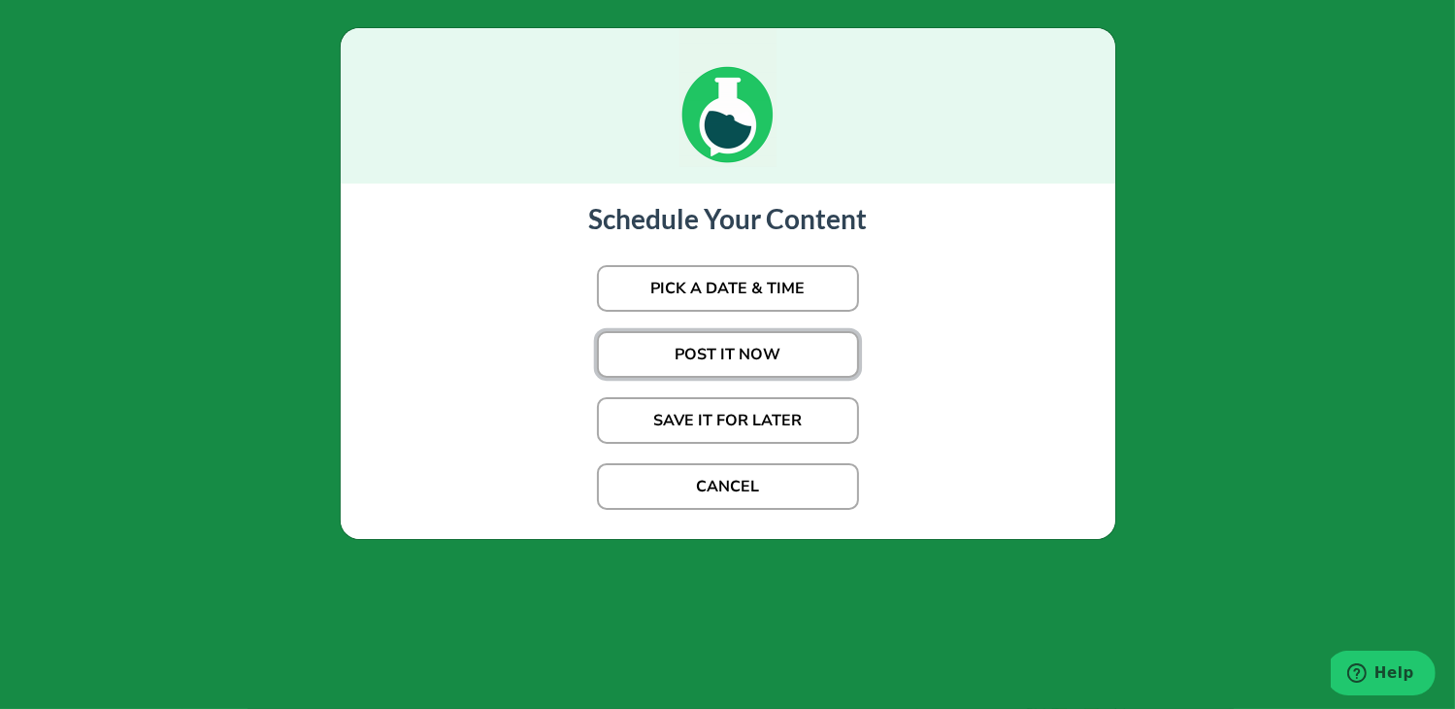
click at [651, 358] on button "POST IT NOW" at bounding box center [728, 354] width 262 height 47
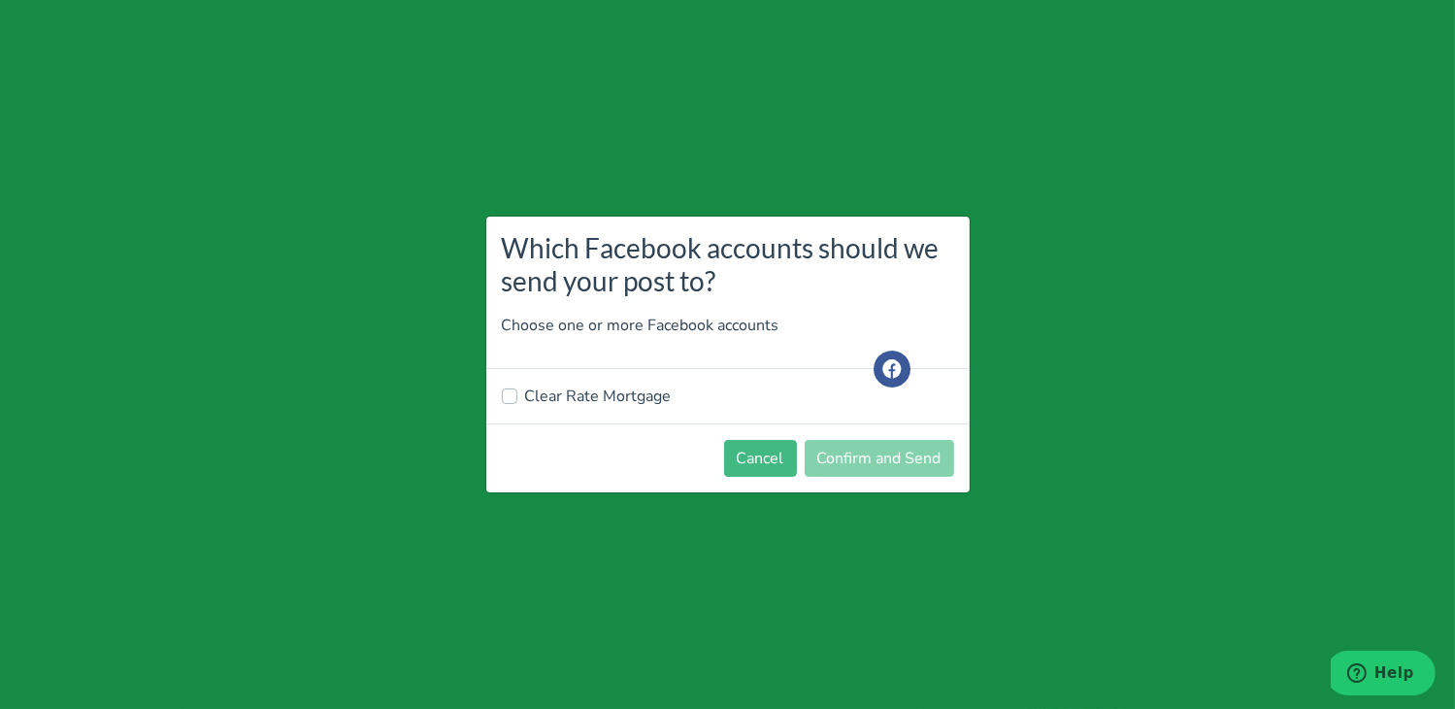
click at [601, 412] on div "Clear Rate Mortgage" at bounding box center [727, 396] width 483 height 54
click at [607, 390] on label "Clear Rate Mortgage" at bounding box center [598, 395] width 147 height 23
click at [517, 390] on input "Clear Rate Mortgage" at bounding box center [510, 393] width 16 height 19
checkbox input "true"
click at [854, 451] on button "Confirm and Send" at bounding box center [879, 458] width 149 height 37
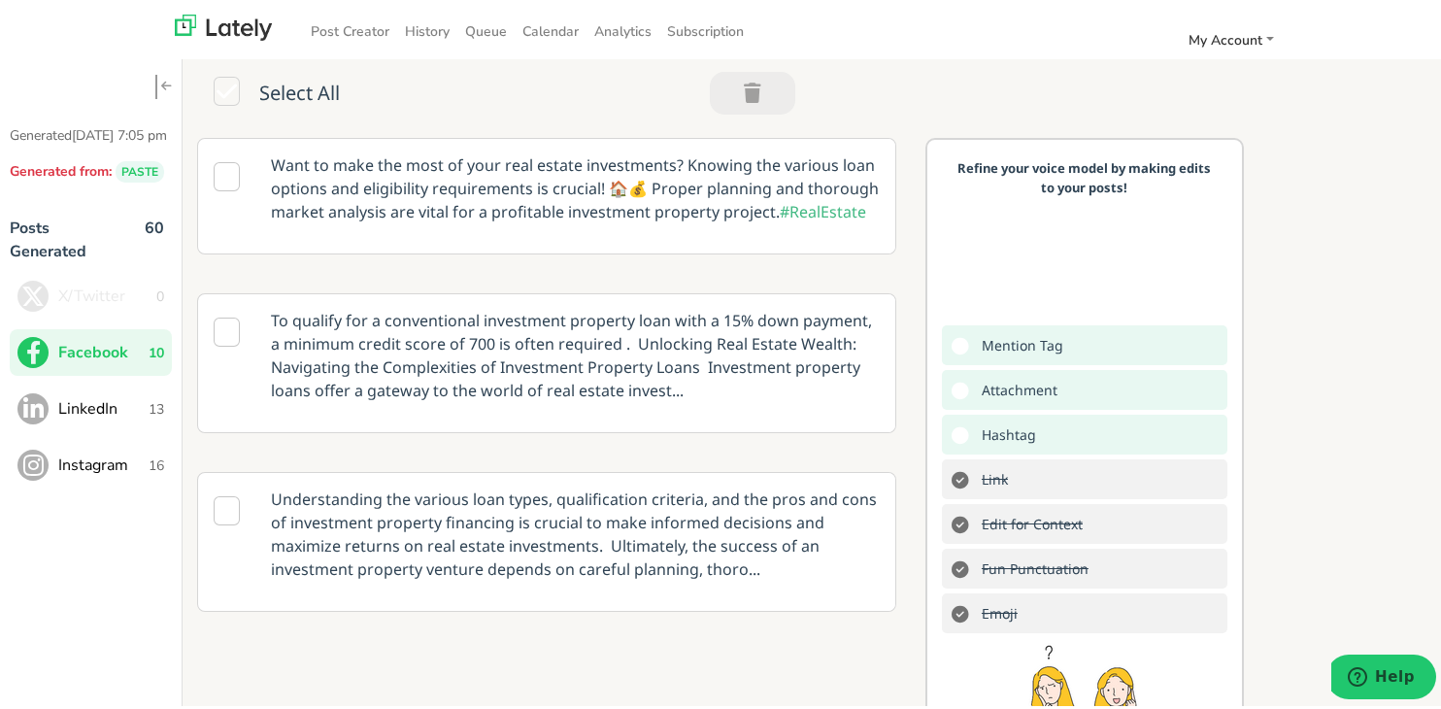
click at [124, 413] on button "LinkedIn 13" at bounding box center [91, 405] width 162 height 47
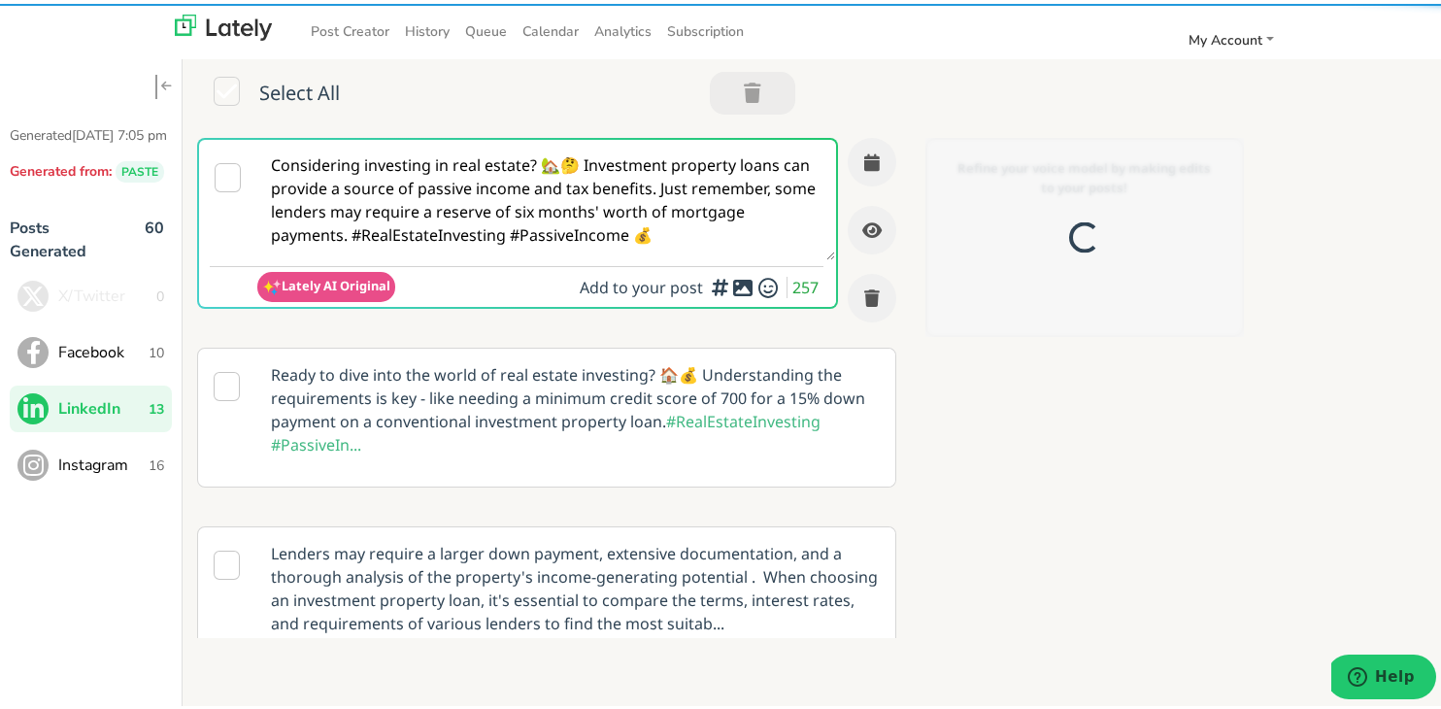
click at [393, 207] on textarea "Considering investing in real estate? 🏡🤔 Investment property loans can provide …" at bounding box center [546, 196] width 578 height 120
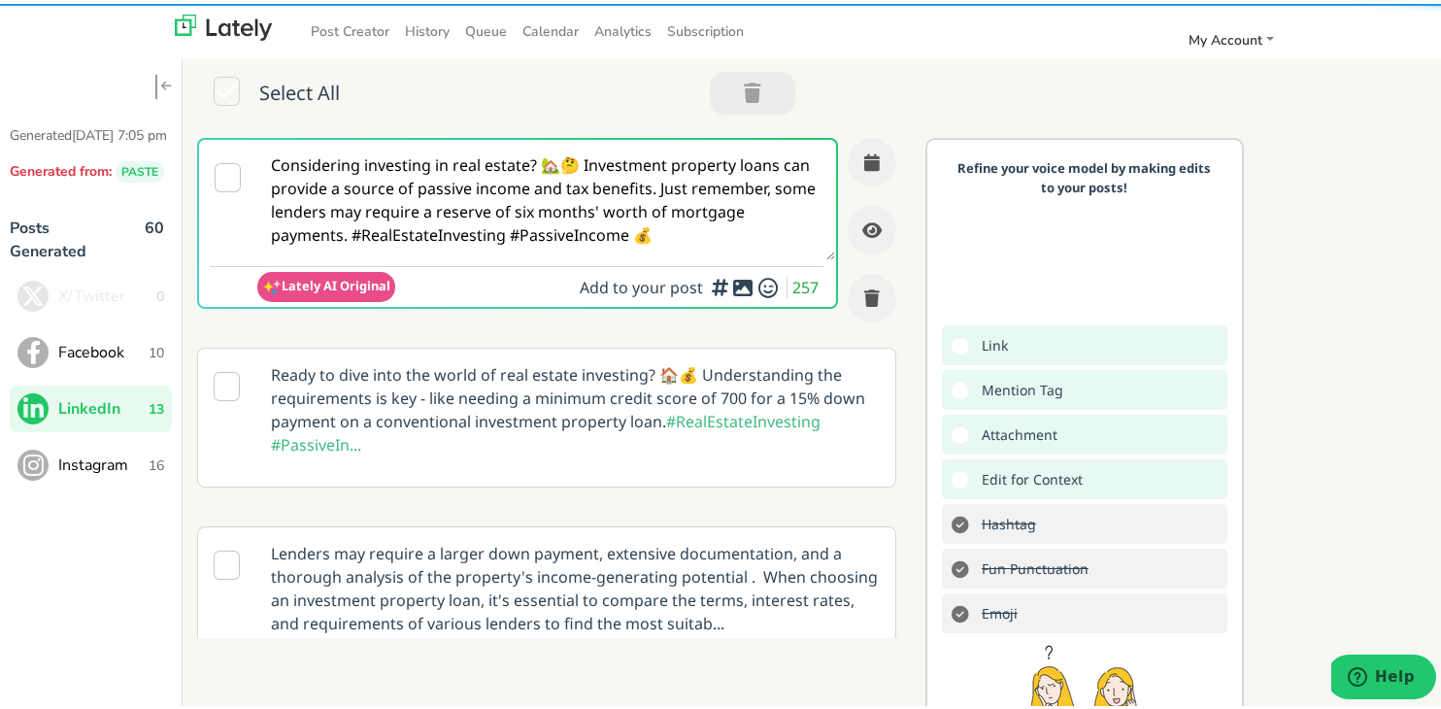
click at [393, 207] on textarea "Considering investing in real estate? 🏡🤔 Investment property loans can provide …" at bounding box center [546, 196] width 578 height 120
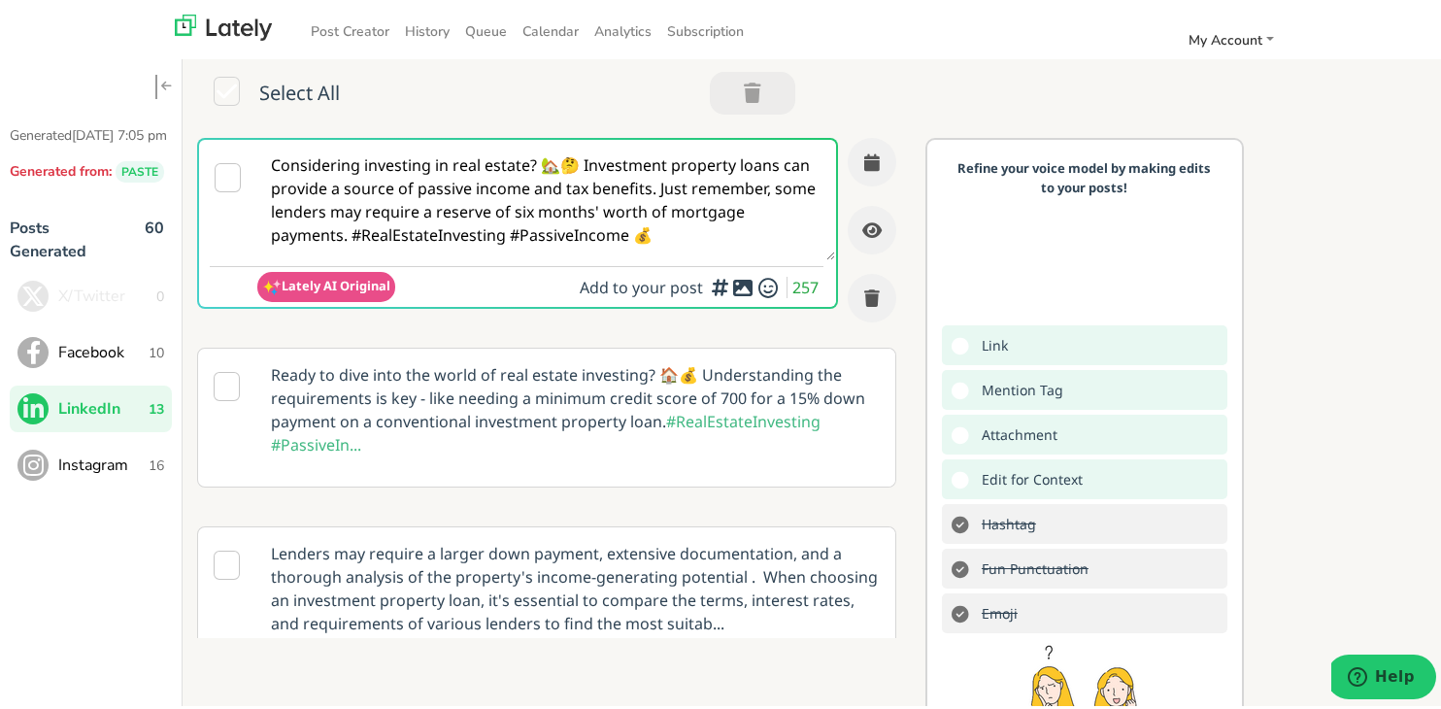
click at [393, 207] on textarea "Considering investing in real estate? 🏡🤔 Investment property loans can provide …" at bounding box center [546, 196] width 578 height 120
paste textarea "Self-employed in [US_STATE]? Clear Rate Mortgage provides no-income-proof loan …"
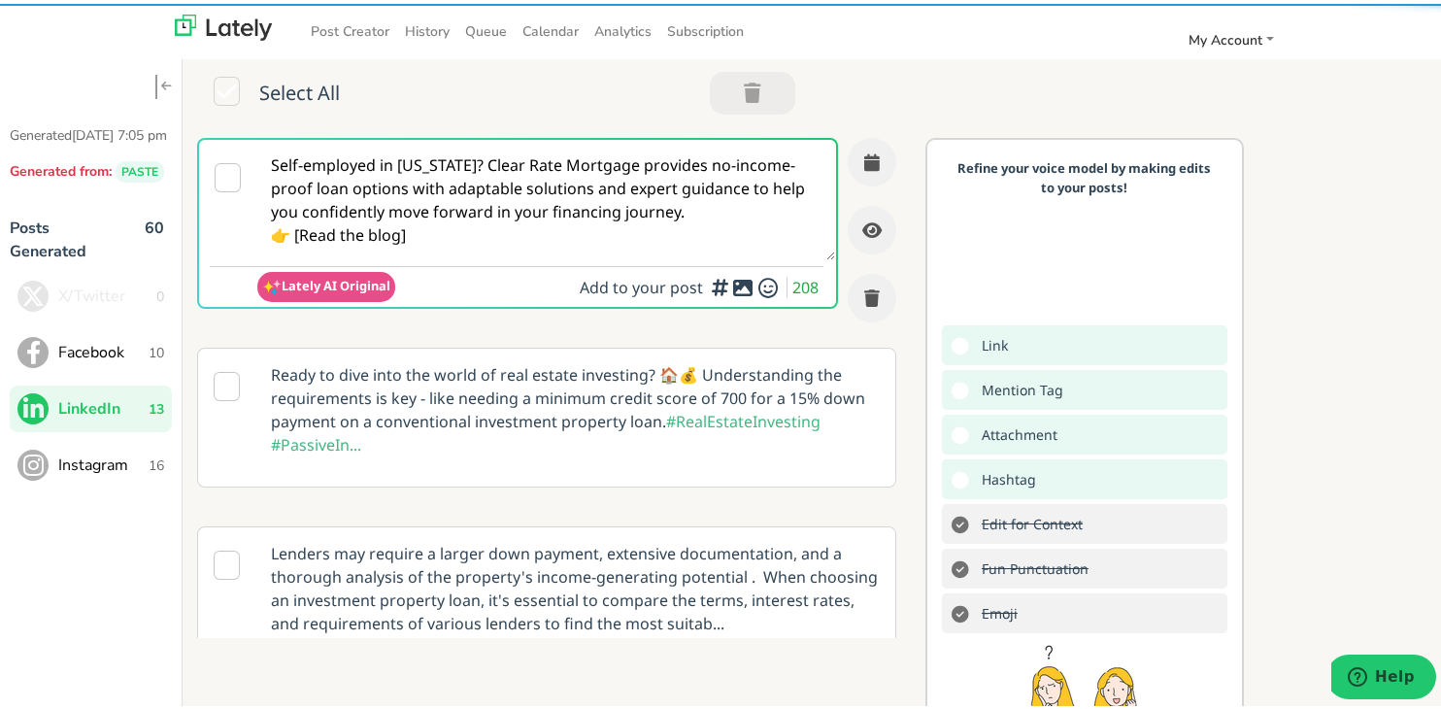
click at [441, 160] on textarea "Self-employed in [US_STATE]? Clear Rate Mortgage provides no-income-proof loan …" at bounding box center [546, 196] width 578 height 120
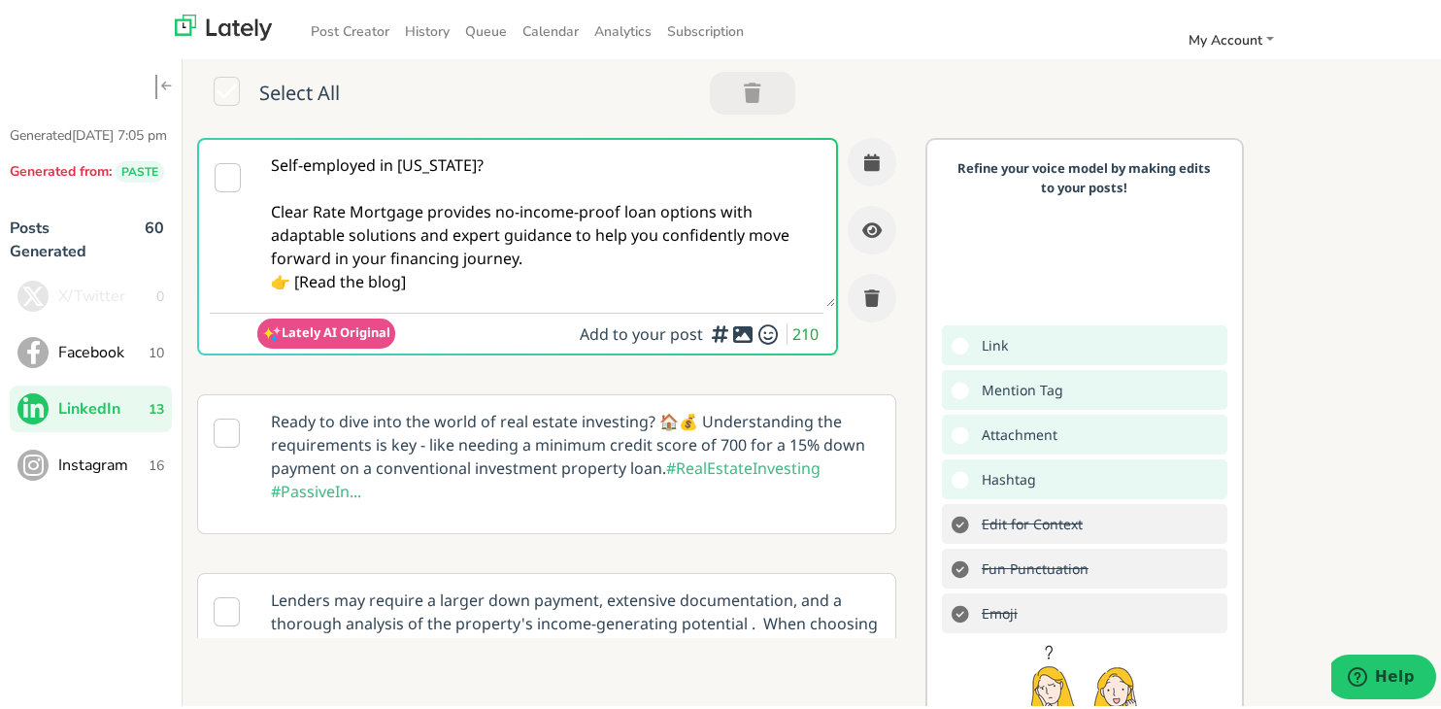
click at [632, 249] on textarea "Self-employed in [US_STATE]? Clear Rate Mortgage provides no-income-proof loan …" at bounding box center [546, 219] width 578 height 167
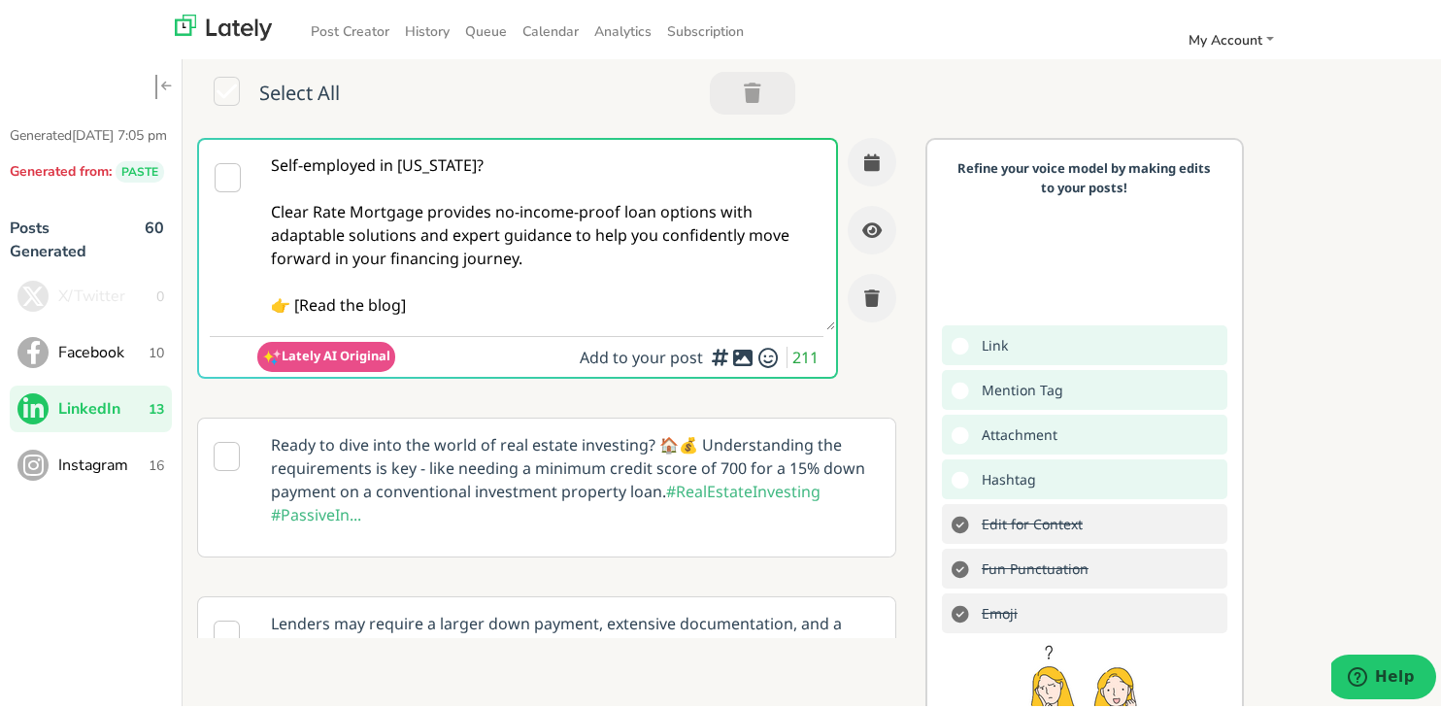
click at [407, 304] on textarea "Self-employed in [US_STATE]? Clear Rate Mortgage provides no-income-proof loan …" at bounding box center [546, 231] width 578 height 190
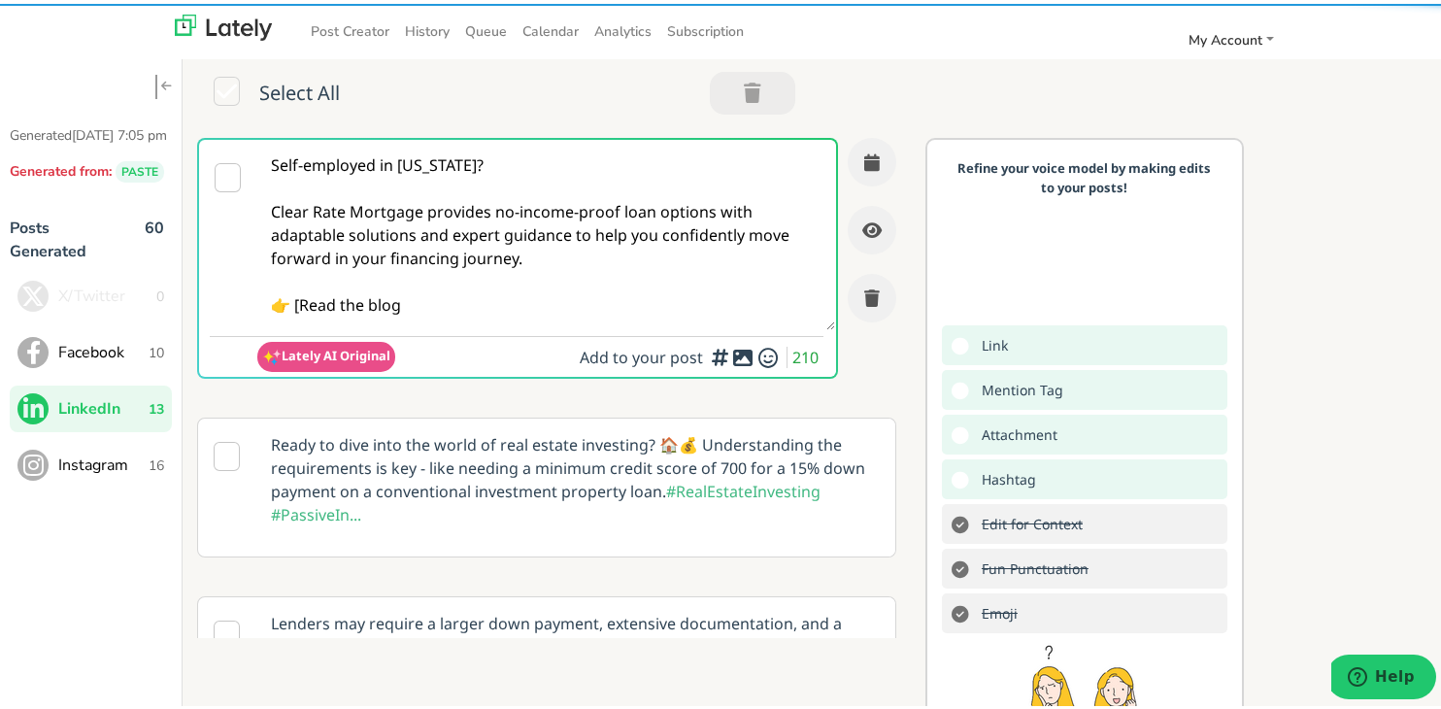
click at [298, 304] on textarea "Self-employed in [US_STATE]? Clear Rate Mortgage provides no-income-proof loan …" at bounding box center [546, 231] width 578 height 190
click at [497, 315] on textarea "Self-employed in [US_STATE]? Clear Rate Mortgage provides no-income-proof loan …" at bounding box center [546, 231] width 578 height 190
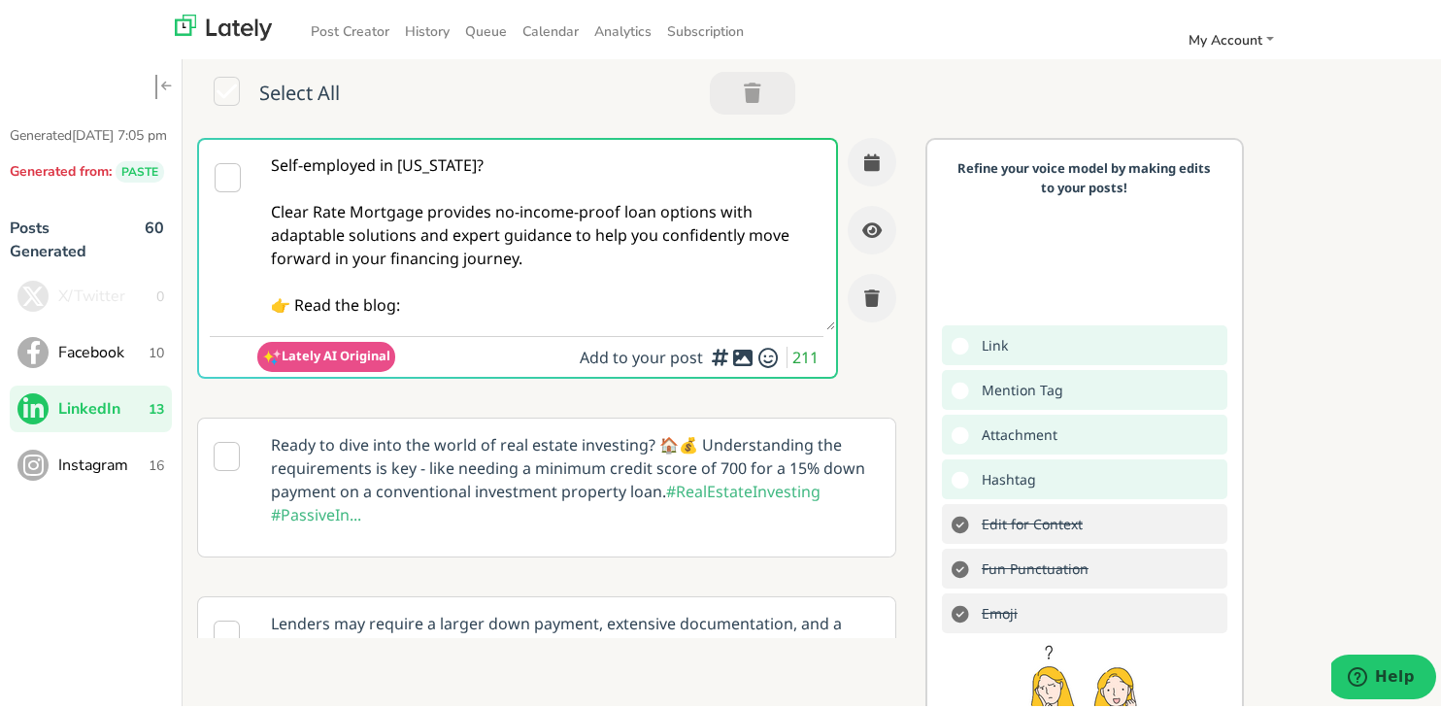
paste textarea "[URL][DOMAIN_NAME][US_STATE]"
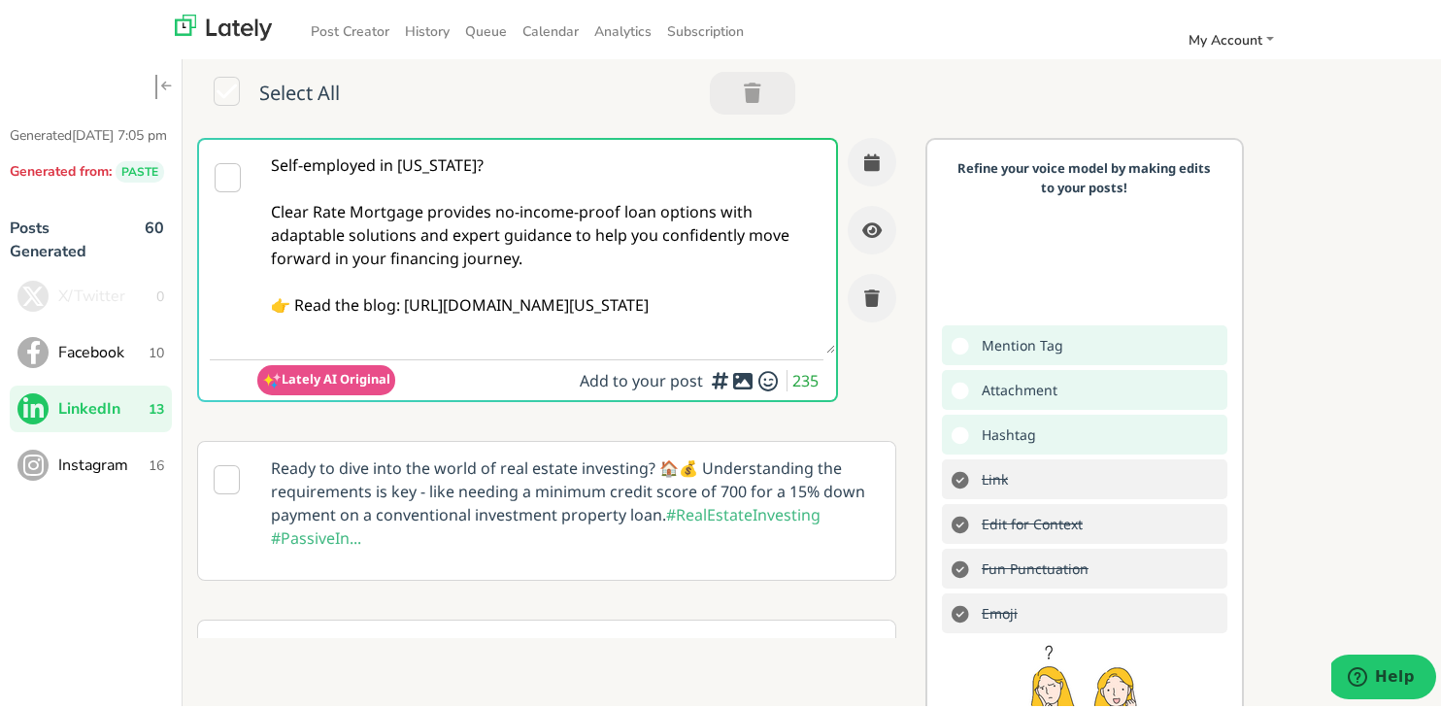
type textarea "Self-employed in [US_STATE]? Clear Rate Mortgage provides no-income-proof loan …"
click at [877, 166] on div "Self-employed in [US_STATE]? Clear Rate Mortgage provides no-income-proof loan …" at bounding box center [554, 275] width 714 height 283
click at [864, 156] on icon "button" at bounding box center [872, 157] width 16 height 17
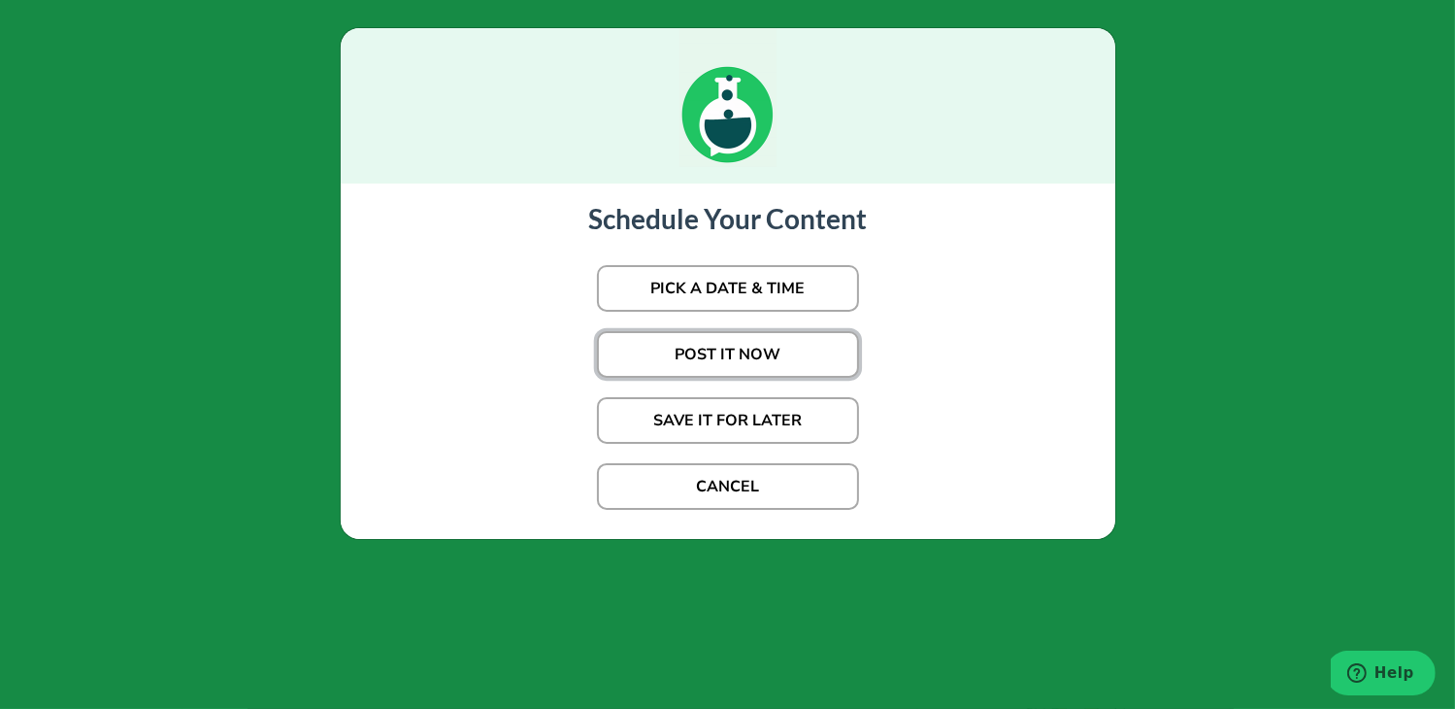
click at [699, 358] on button "POST IT NOW" at bounding box center [728, 354] width 262 height 47
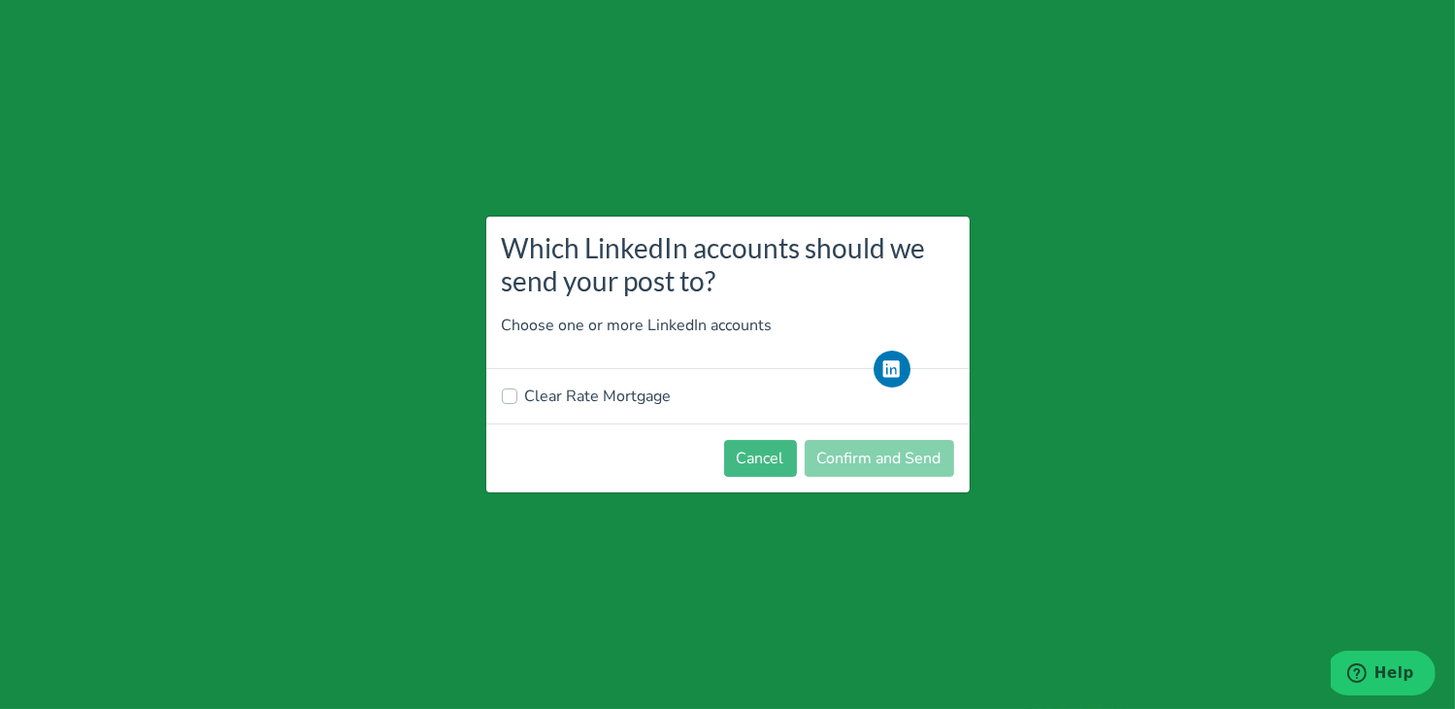
click at [594, 402] on label "Clear Rate Mortgage" at bounding box center [598, 395] width 147 height 23
click at [517, 402] on input "Clear Rate Mortgage" at bounding box center [510, 393] width 16 height 19
checkbox input "true"
click at [856, 450] on button "Confirm and Send" at bounding box center [879, 458] width 149 height 37
